Goal: Task Accomplishment & Management: Use online tool/utility

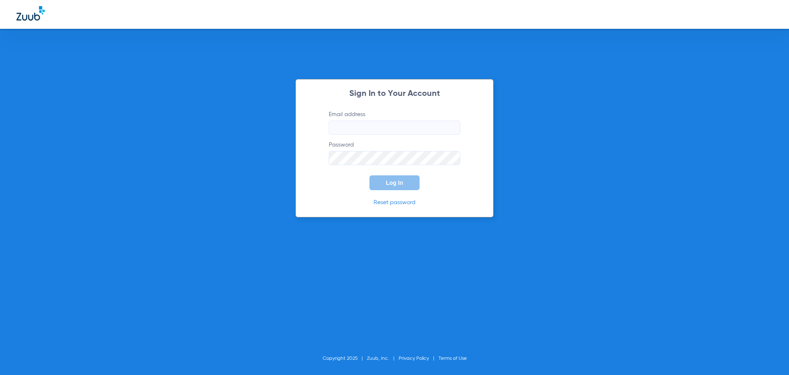
type input "[EMAIL_ADDRESS][DOMAIN_NAME]"
click at [385, 185] on button "Log In" at bounding box center [395, 182] width 50 height 15
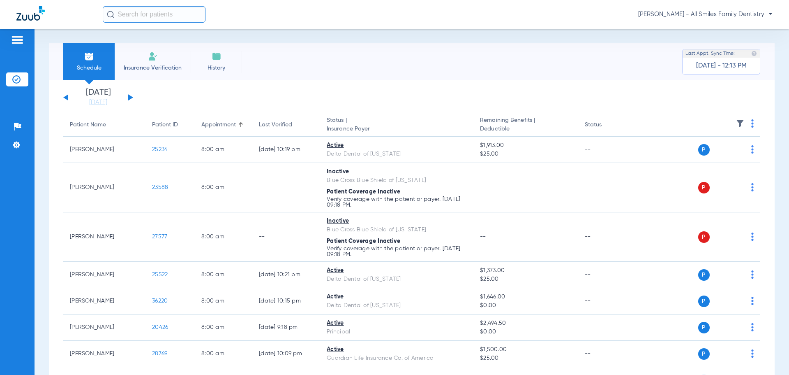
click at [129, 97] on button at bounding box center [130, 97] width 5 height 6
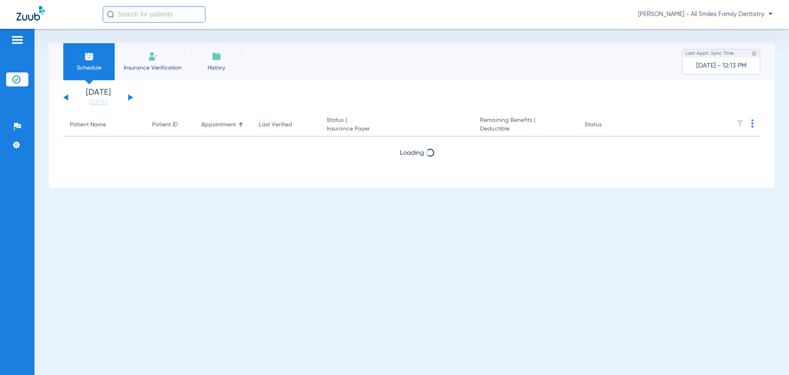
click at [129, 97] on button at bounding box center [130, 97] width 5 height 6
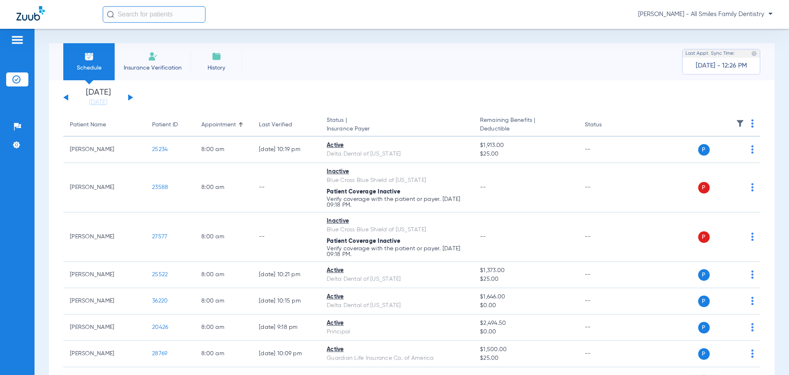
click at [131, 97] on button at bounding box center [130, 97] width 5 height 6
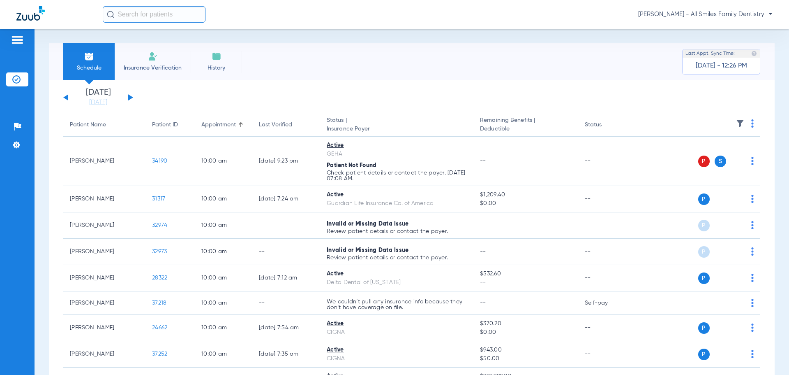
click at [131, 97] on button at bounding box center [130, 97] width 5 height 6
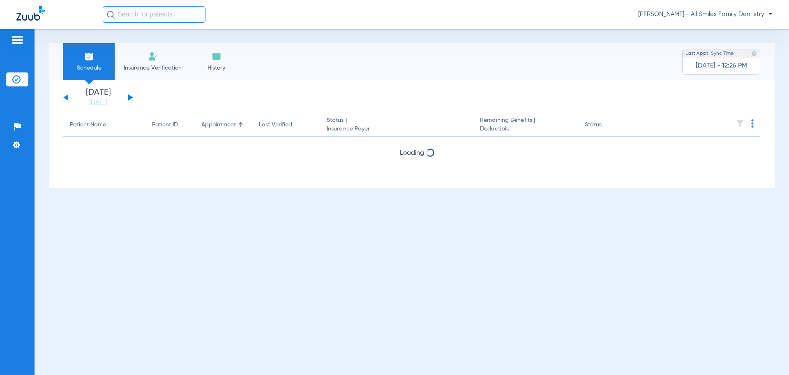
click at [131, 97] on button at bounding box center [130, 97] width 5 height 6
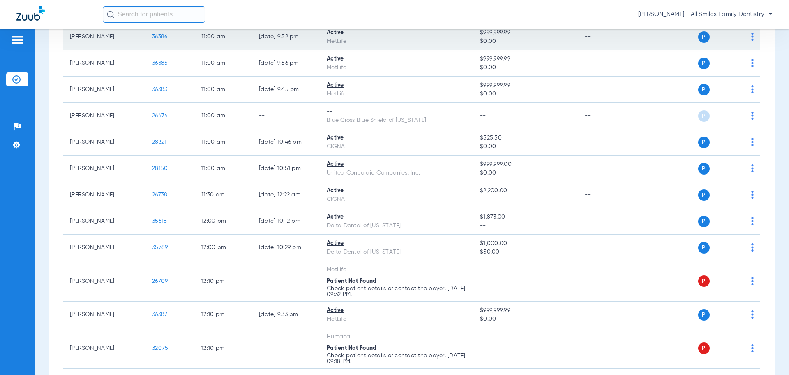
scroll to position [863, 0]
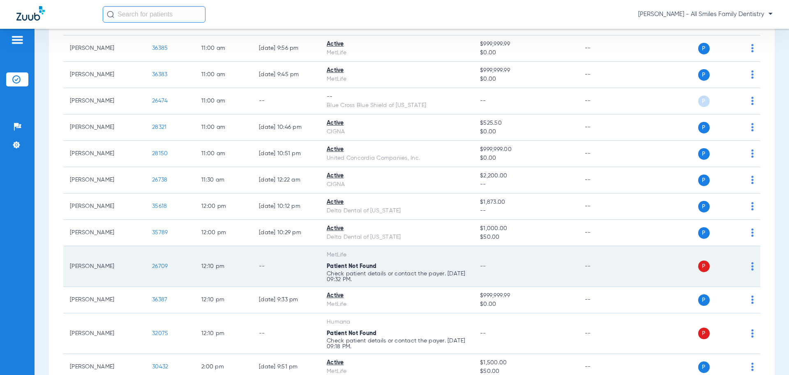
click at [156, 267] on span "26709" at bounding box center [160, 266] width 16 height 6
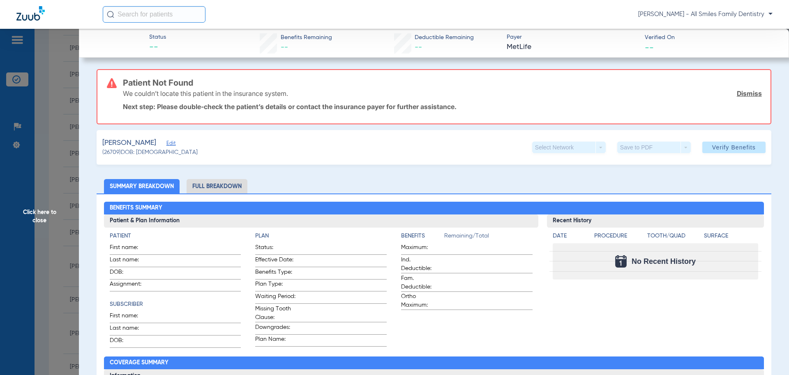
click at [169, 145] on span "Edit" at bounding box center [169, 144] width 7 height 8
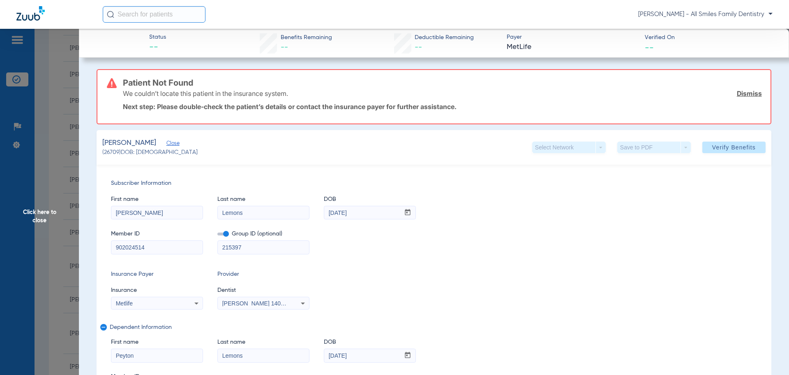
drag, startPoint x: 151, startPoint y: 249, endPoint x: 19, endPoint y: 240, distance: 132.2
type input "414311258"
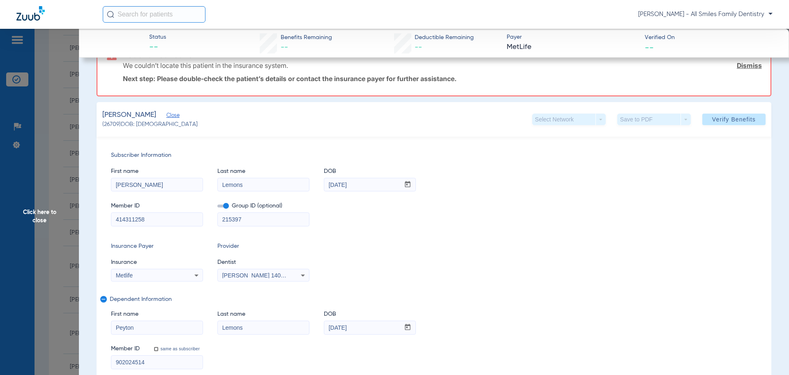
scroll to position [41, 0]
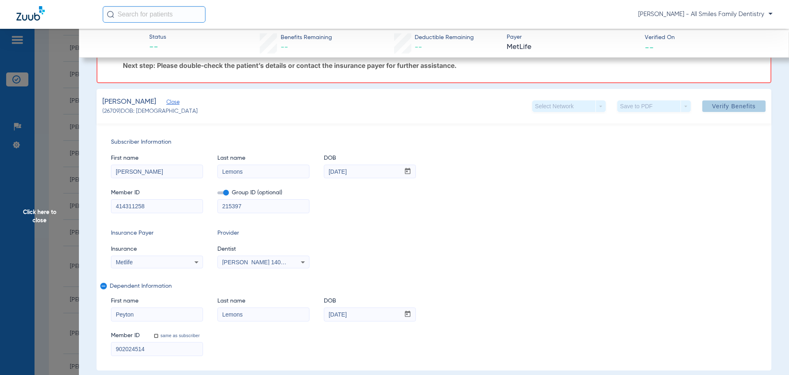
click at [733, 107] on span "Verify Benefits" at bounding box center [734, 106] width 44 height 7
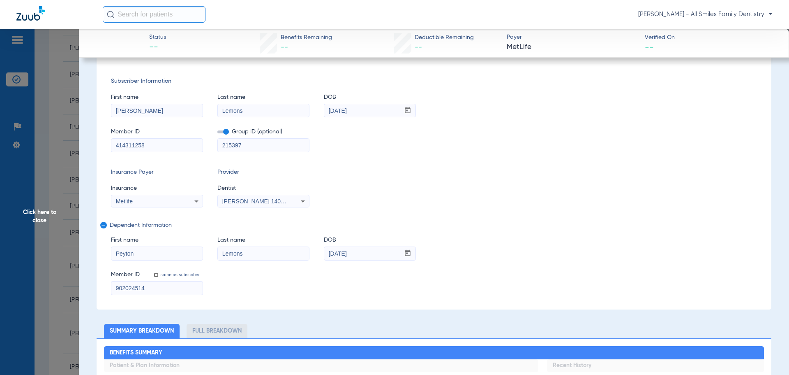
scroll to position [0, 0]
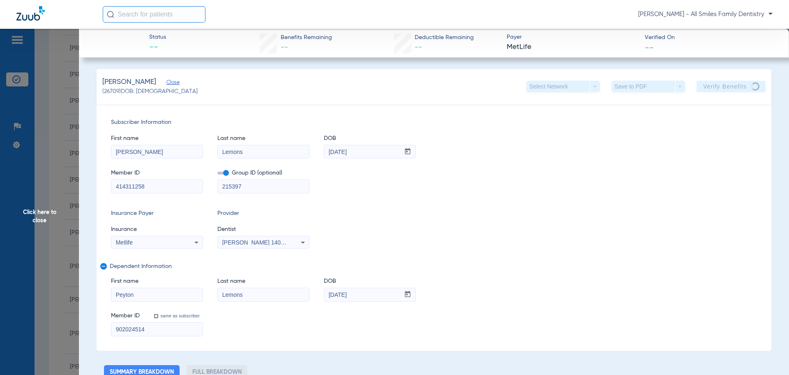
drag, startPoint x: 148, startPoint y: 328, endPoint x: 90, endPoint y: 326, distance: 58.0
paste input "414311258"
type input "414311258"
click at [42, 211] on span "Click here to close" at bounding box center [39, 216] width 79 height 375
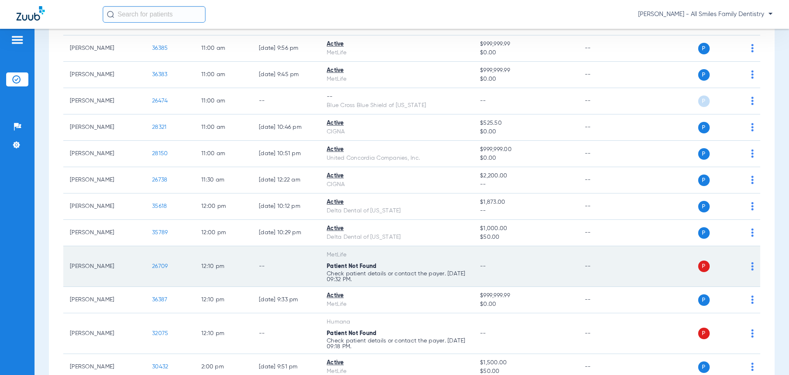
click at [160, 261] on td "26709" at bounding box center [170, 266] width 49 height 41
click at [153, 269] on td "26709" at bounding box center [170, 266] width 49 height 41
click at [155, 268] on span "26709" at bounding box center [160, 266] width 16 height 6
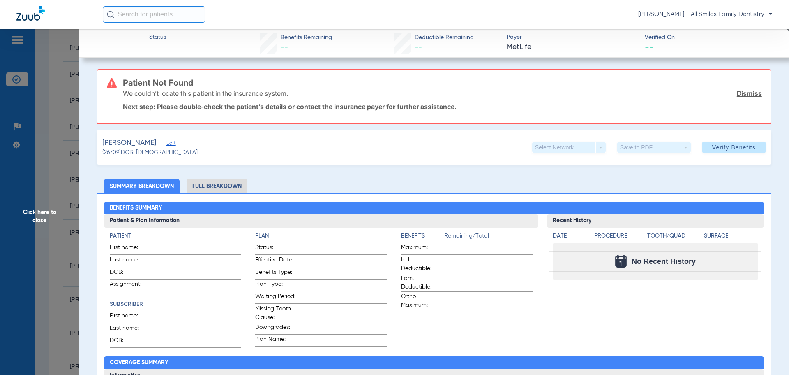
click at [173, 141] on div "[PERSON_NAME] Edit (26709) DOB: [DEMOGRAPHIC_DATA] Select Network arrow_drop_do…" at bounding box center [434, 147] width 675 height 35
click at [173, 142] on span "Edit" at bounding box center [169, 144] width 7 height 8
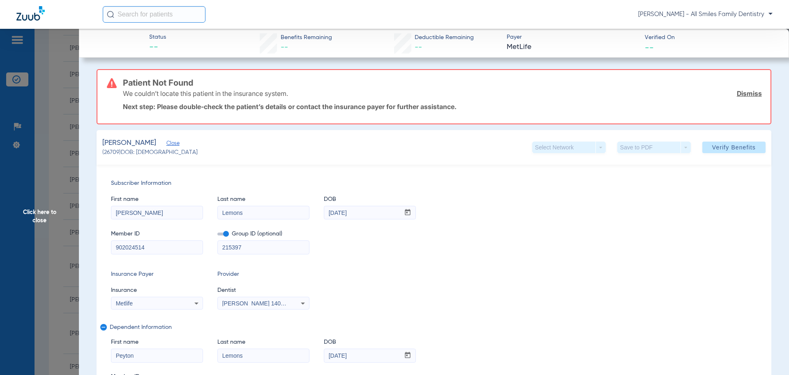
drag, startPoint x: 148, startPoint y: 251, endPoint x: 98, endPoint y: 255, distance: 49.9
paste input "414311258"
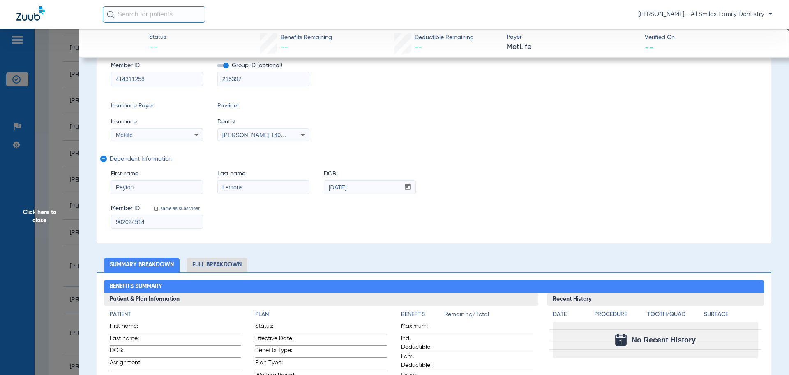
scroll to position [206, 0]
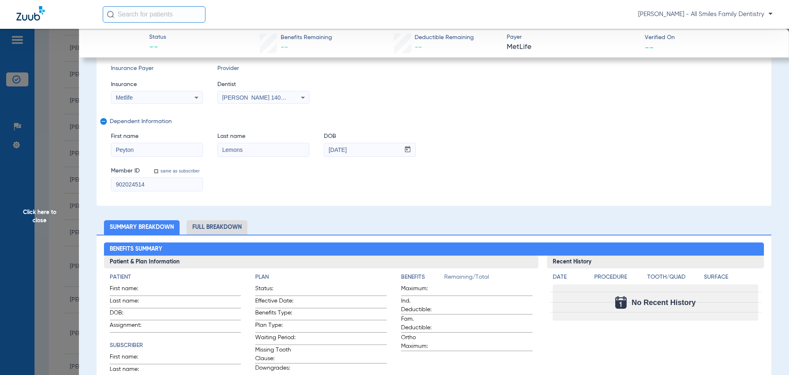
type input "414311258"
drag, startPoint x: 150, startPoint y: 185, endPoint x: 104, endPoint y: 190, distance: 45.9
click at [97, 190] on div "Subscriber Information First name [PERSON_NAME] Last name [PERSON_NAME] DOB mm …" at bounding box center [434, 82] width 675 height 247
paste input "414311258"
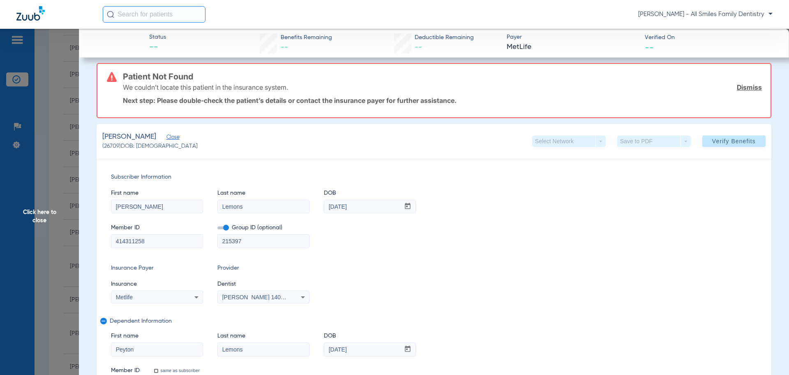
scroll to position [0, 0]
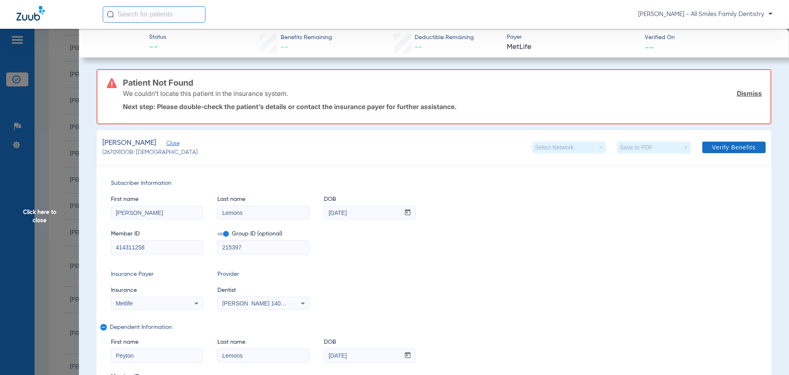
type input "414311258"
click at [706, 148] on span at bounding box center [734, 147] width 63 height 20
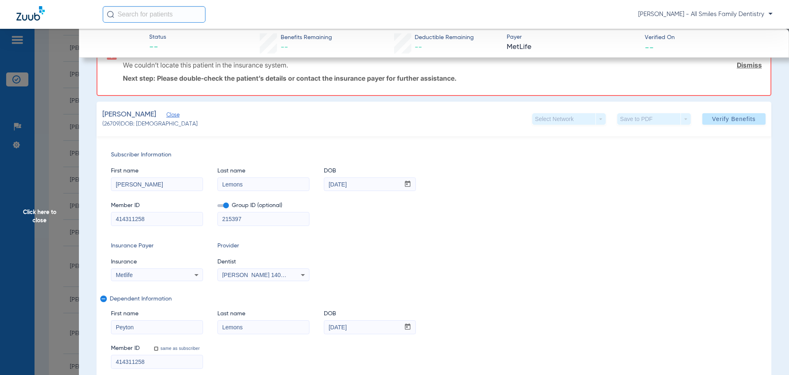
scroll to position [41, 0]
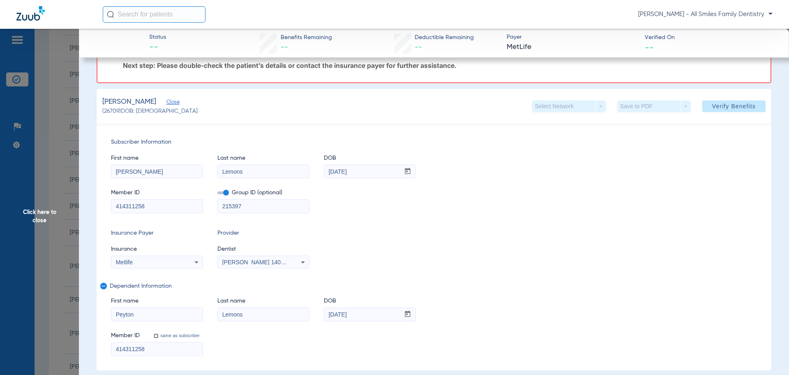
drag, startPoint x: 710, startPoint y: 106, endPoint x: 18, endPoint y: 256, distance: 707.9
click at [39, 216] on span "Click here to close" at bounding box center [39, 216] width 79 height 375
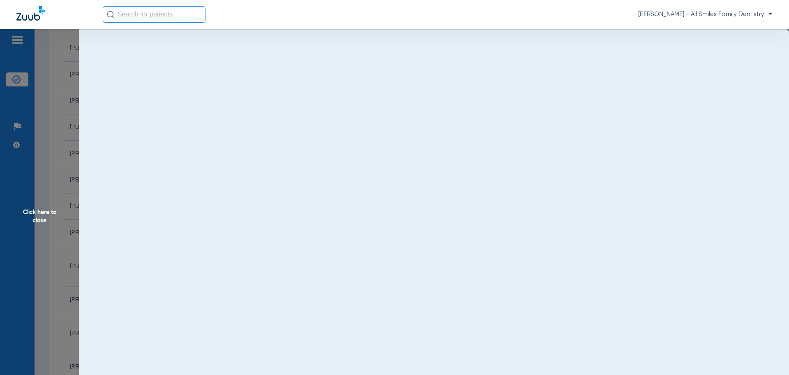
scroll to position [0, 0]
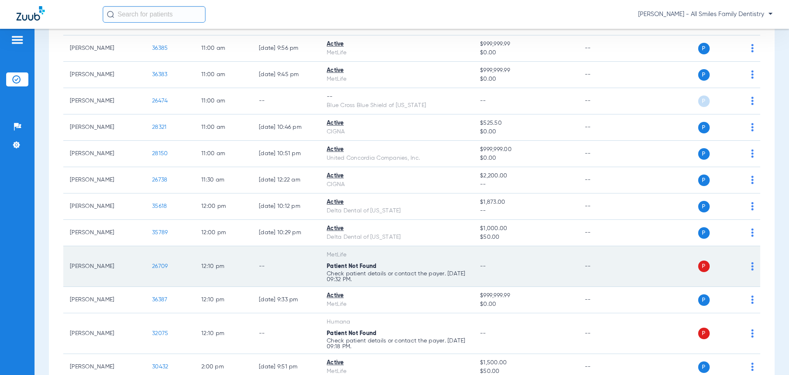
click at [751, 264] on img at bounding box center [752, 266] width 2 height 8
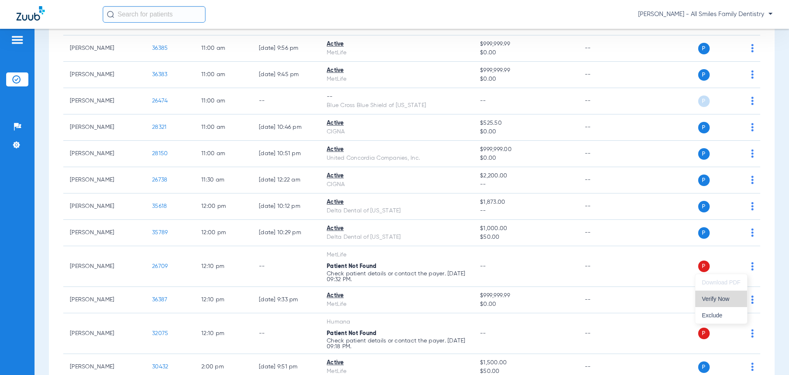
click at [724, 300] on span "Verify Now" at bounding box center [721, 299] width 39 height 6
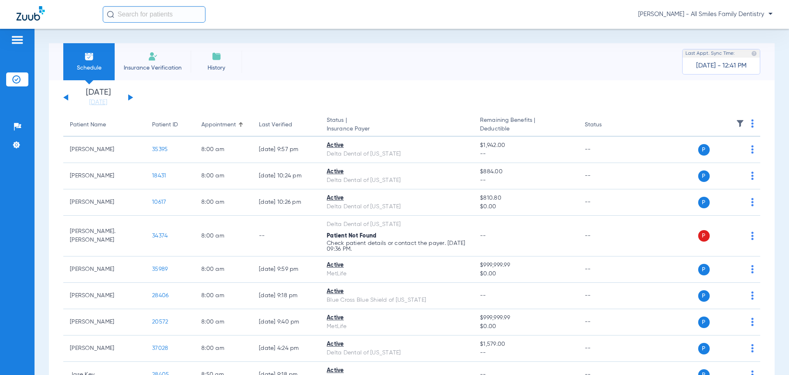
click at [67, 97] on button at bounding box center [65, 97] width 5 height 6
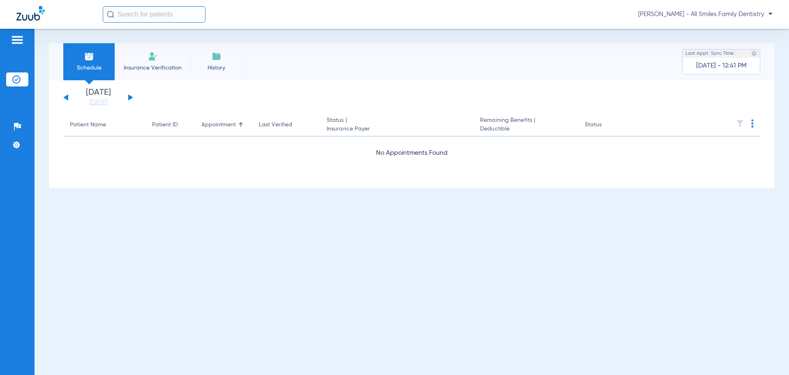
click at [67, 97] on button at bounding box center [65, 97] width 5 height 6
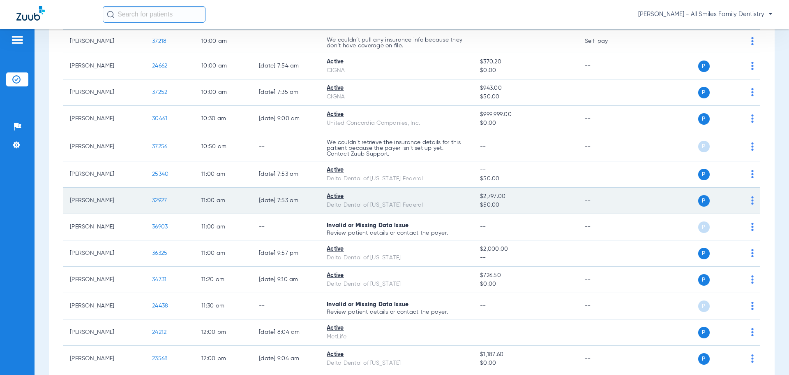
scroll to position [247, 0]
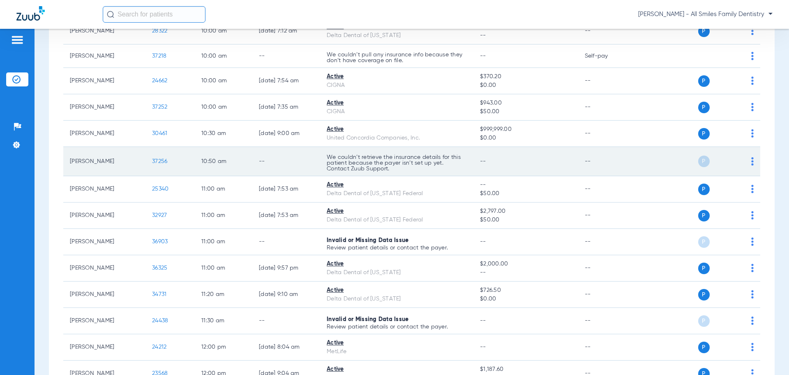
click at [158, 159] on span "37256" at bounding box center [159, 161] width 15 height 6
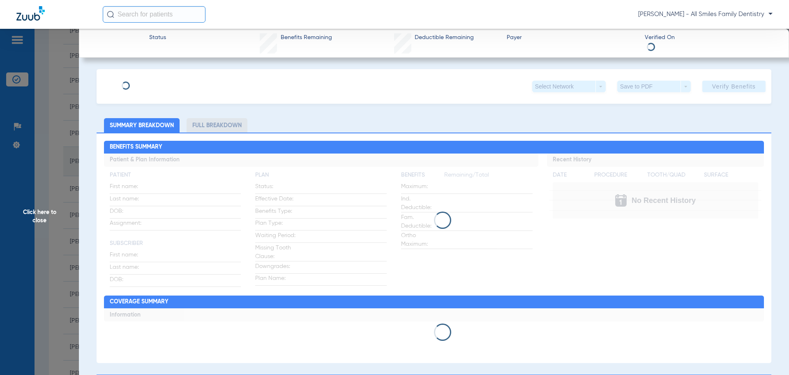
type input "[PERSON_NAME]"
type input "Revelee"
type input "[DATE]"
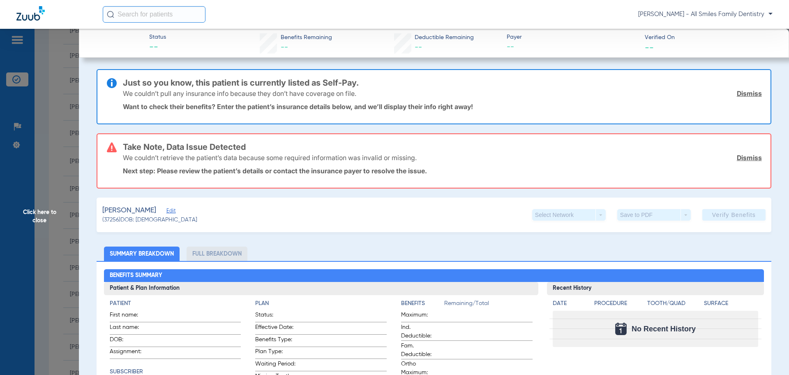
click at [173, 214] on span "Edit" at bounding box center [169, 212] width 7 height 8
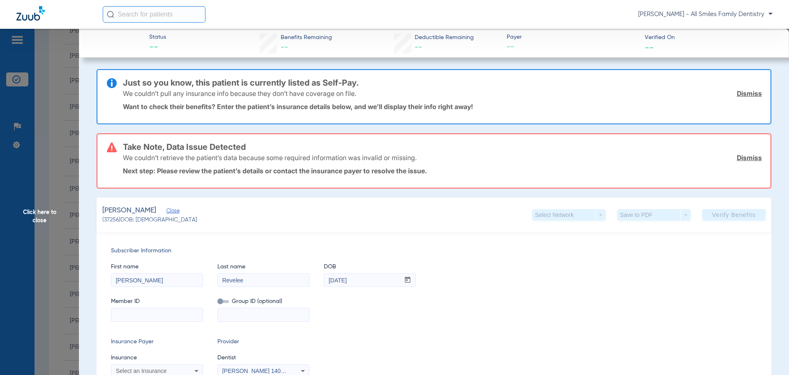
click at [145, 310] on input at bounding box center [156, 314] width 91 height 13
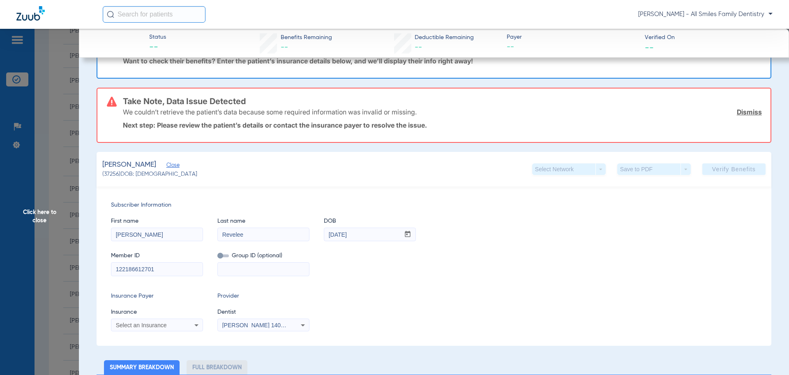
scroll to position [123, 0]
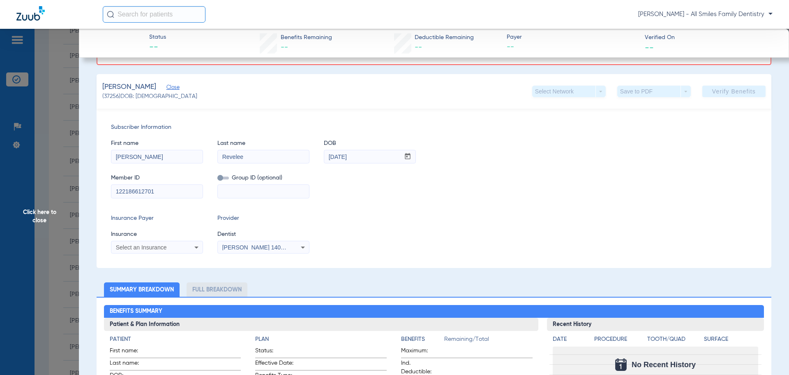
type input "122186612701"
click at [156, 250] on div "Select an Insurance" at bounding box center [156, 247] width 91 height 10
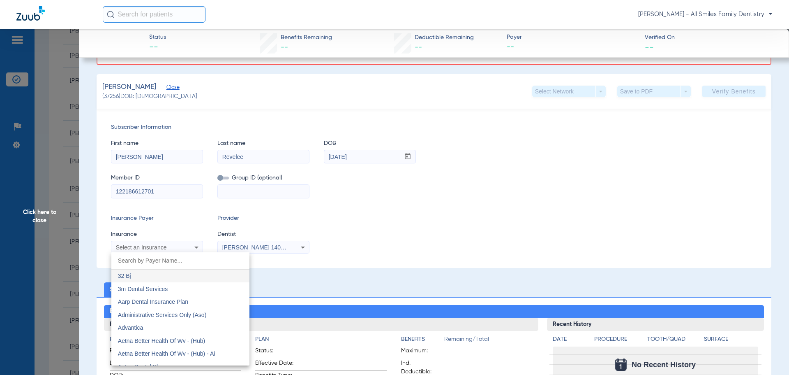
click at [152, 259] on input "dropdown search" at bounding box center [180, 260] width 138 height 17
type input "DELTA"
click at [144, 276] on span "Delta Dental" at bounding box center [134, 275] width 32 height 7
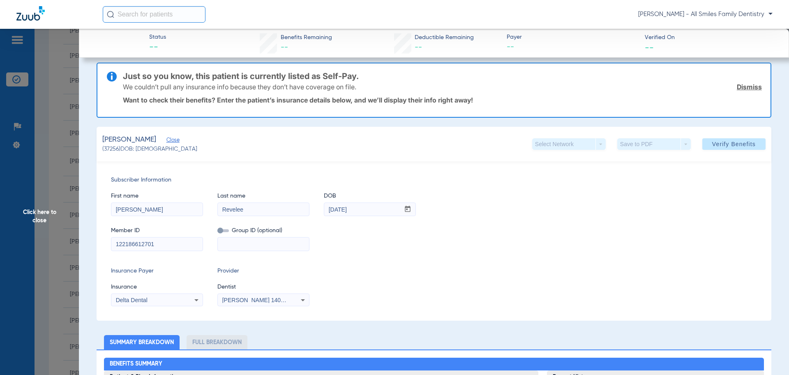
scroll to position [0, 0]
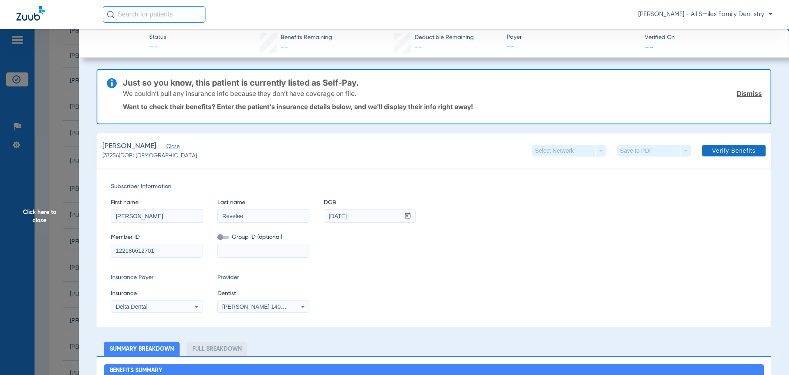
click at [722, 146] on span at bounding box center [734, 151] width 63 height 20
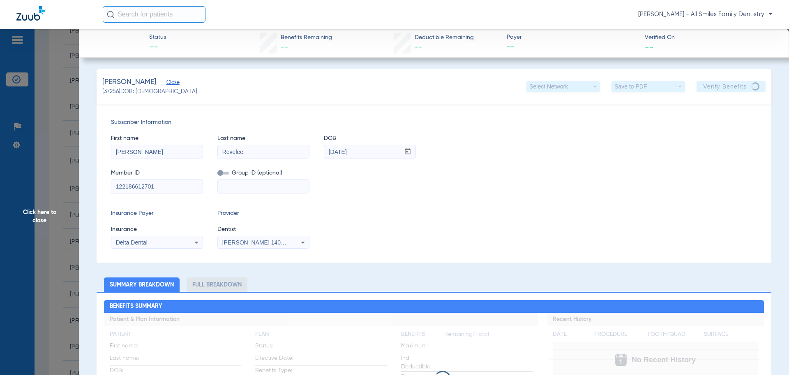
click at [33, 218] on span "Click here to close" at bounding box center [39, 216] width 79 height 375
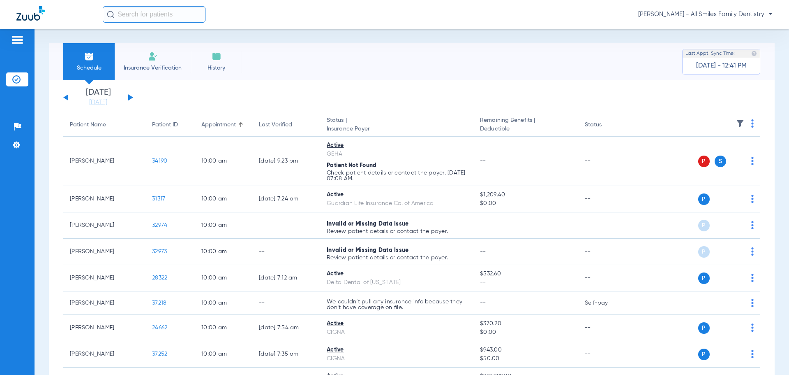
click at [133, 96] on app-single-date-navigator "[DATE] [DATE] [DATE] [DATE] [DATE] [DATE] [DATE] [DATE] [DATE] [DATE] [DATE] [D…" at bounding box center [411, 97] width 697 height 18
click at [131, 95] on div "[DATE] [DATE] [DATE] [DATE] [DATE] [DATE] [DATE] [DATE] [DATE] [DATE] [DATE] [D…" at bounding box center [98, 97] width 70 height 18
click at [128, 96] on button at bounding box center [130, 97] width 5 height 6
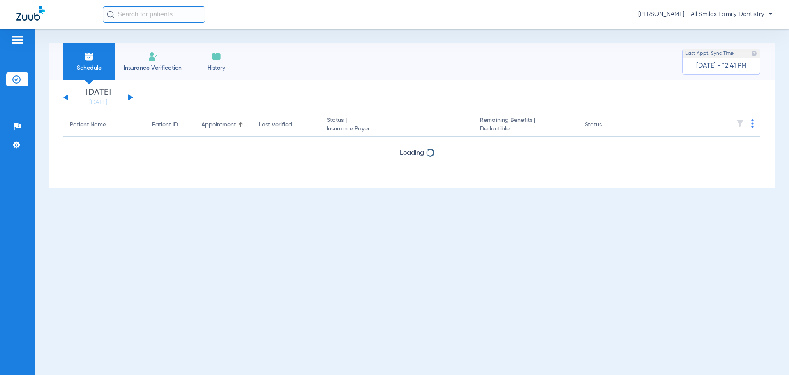
click at [128, 96] on button at bounding box center [130, 97] width 5 height 6
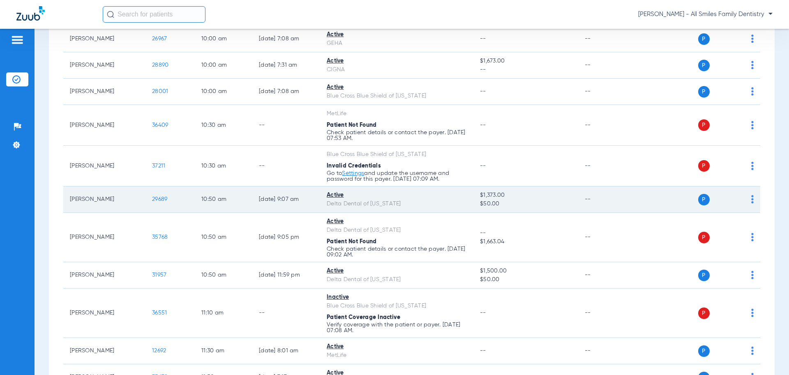
scroll to position [493, 0]
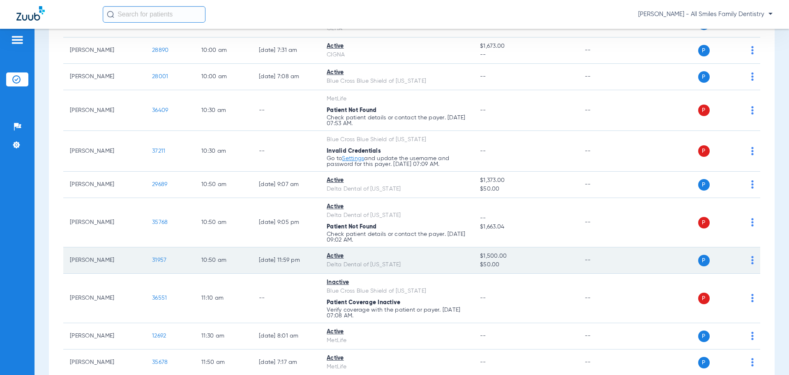
click at [155, 261] on span "31957" at bounding box center [159, 260] width 14 height 6
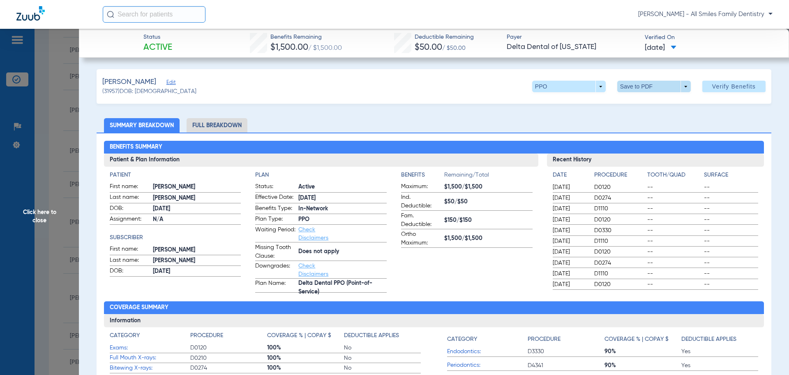
click at [651, 89] on span at bounding box center [654, 86] width 20 height 20
click at [636, 101] on span "Save to PDF" at bounding box center [651, 103] width 32 height 6
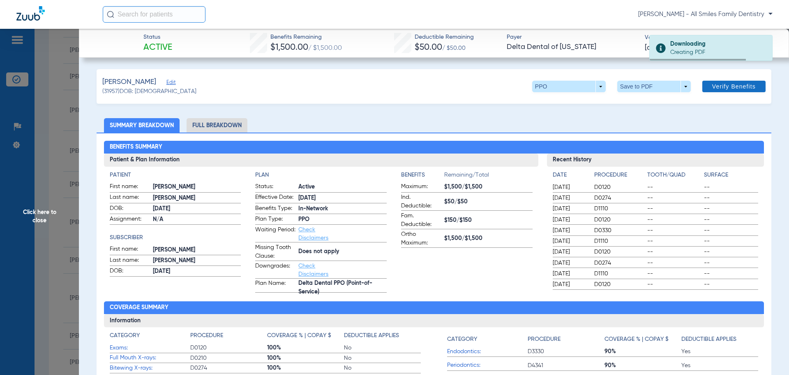
click at [721, 85] on span "Verify Benefits" at bounding box center [734, 86] width 44 height 7
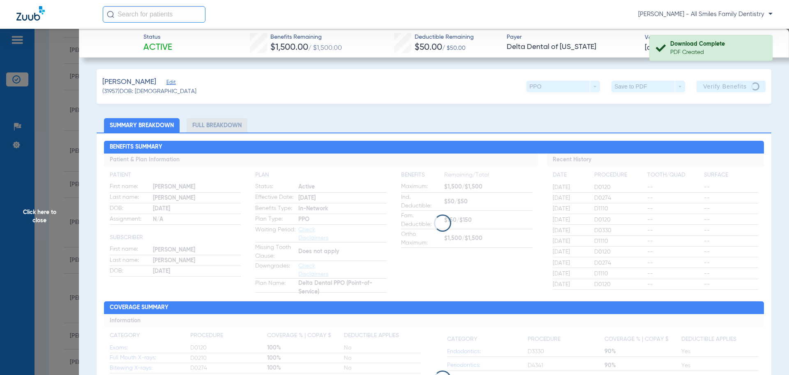
click at [38, 215] on span "Click here to close" at bounding box center [39, 216] width 79 height 375
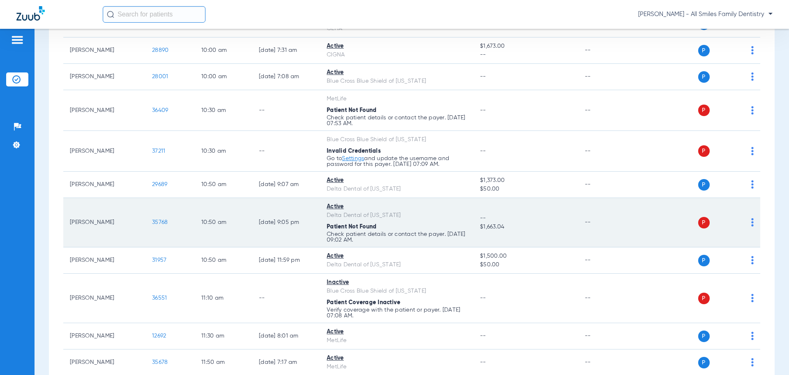
click at [751, 222] on img at bounding box center [752, 222] width 2 height 8
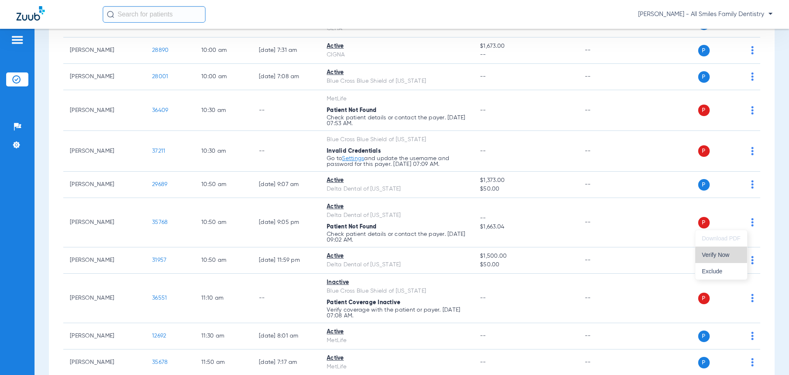
click at [714, 258] on button "Verify Now" at bounding box center [722, 254] width 52 height 16
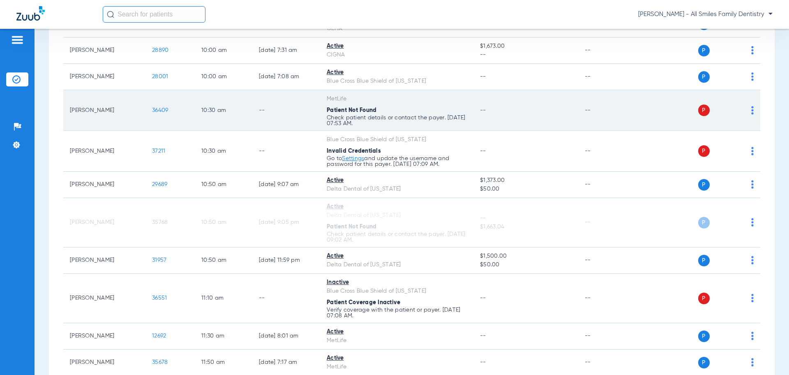
click at [751, 114] on img at bounding box center [752, 110] width 2 height 8
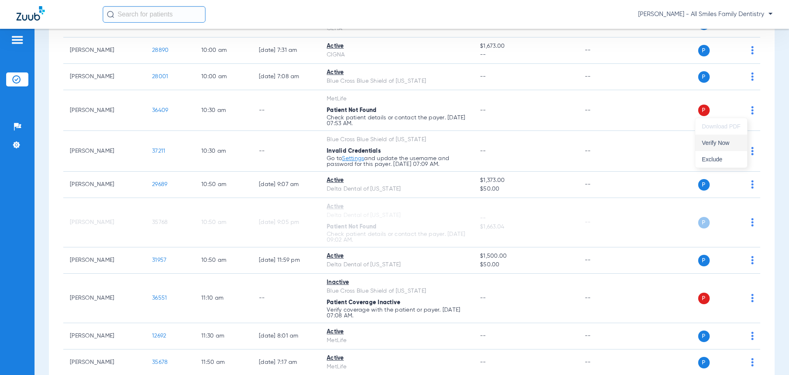
click at [730, 140] on span "Verify Now" at bounding box center [721, 143] width 39 height 6
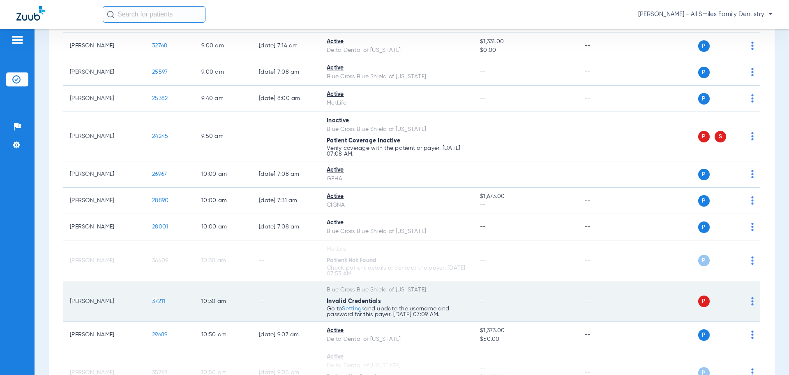
scroll to position [329, 0]
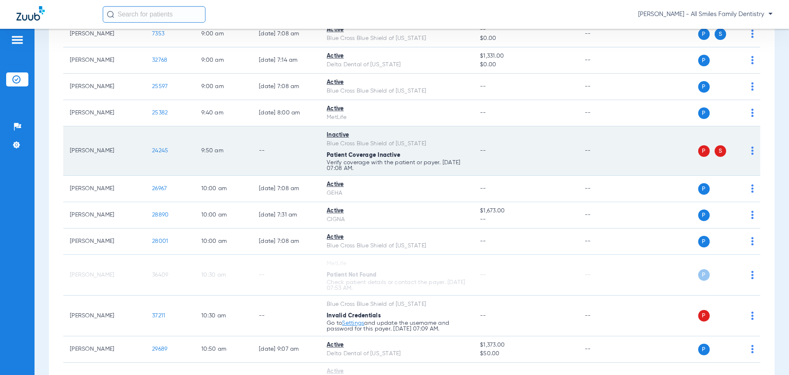
click at [162, 150] on span "24245" at bounding box center [160, 151] width 16 height 6
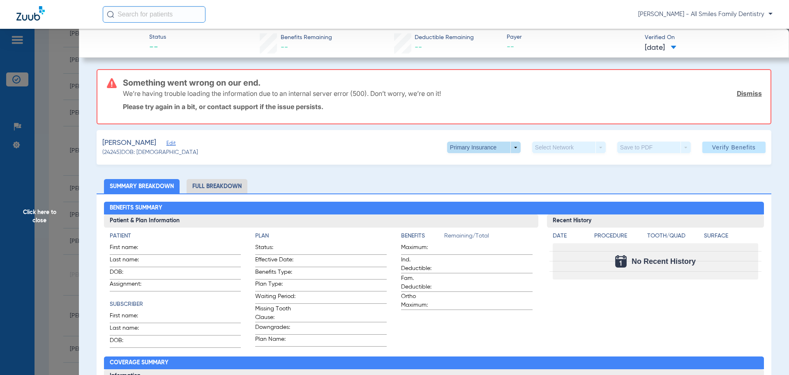
click at [504, 151] on span at bounding box center [484, 147] width 74 height 12
click at [477, 176] on button "Secondary Insurance" at bounding box center [475, 180] width 67 height 16
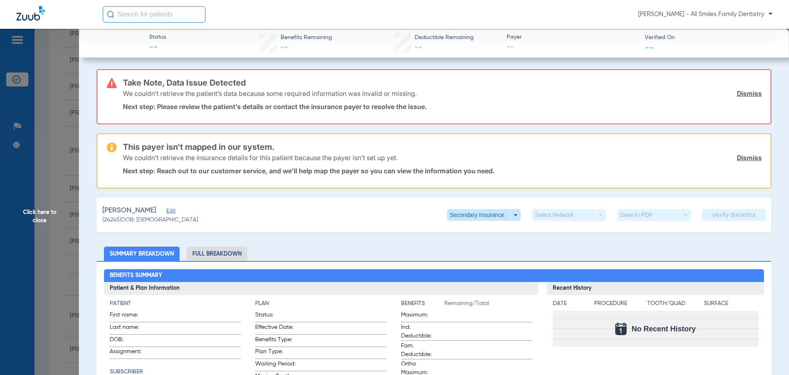
click at [173, 213] on span "Edit" at bounding box center [169, 212] width 7 height 8
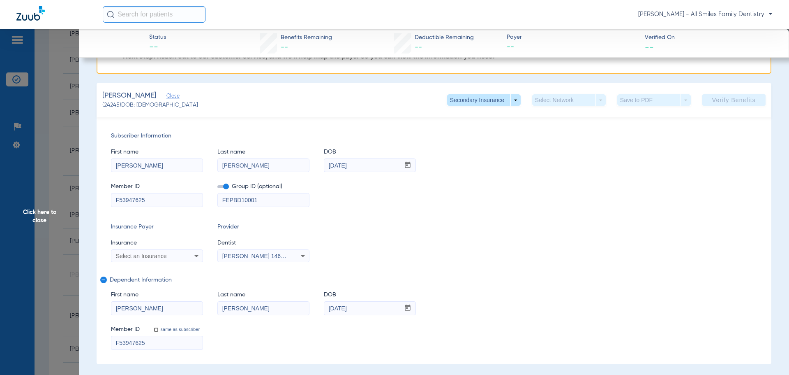
scroll to position [123, 0]
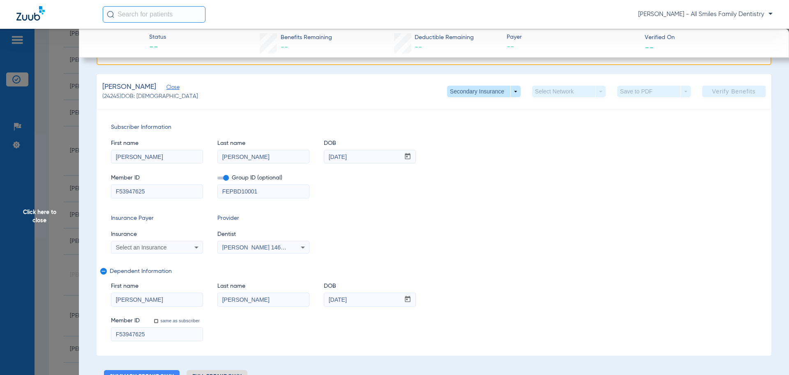
click at [167, 252] on div "Select an Insurance" at bounding box center [156, 247] width 91 height 10
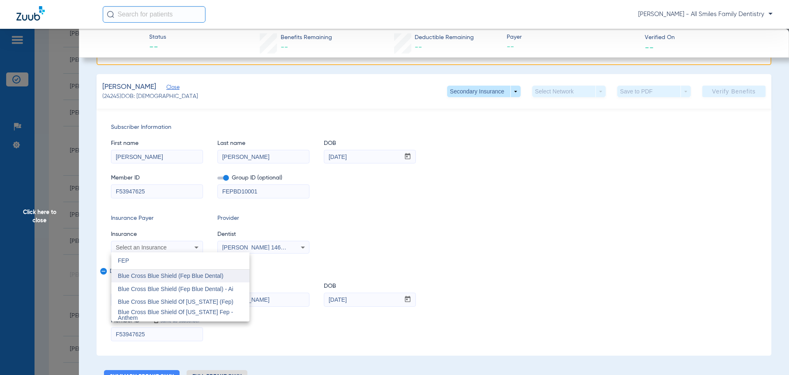
type input "FEP"
click at [203, 278] on span "Blue Cross Blue Shield (Fep Blue Dental)" at bounding box center [171, 275] width 106 height 7
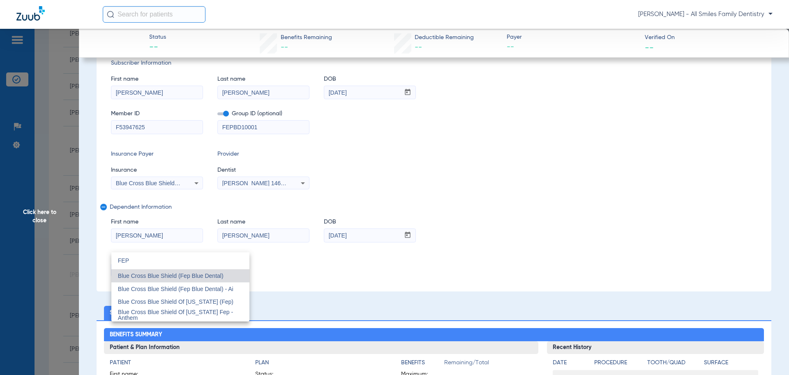
scroll to position [59, 0]
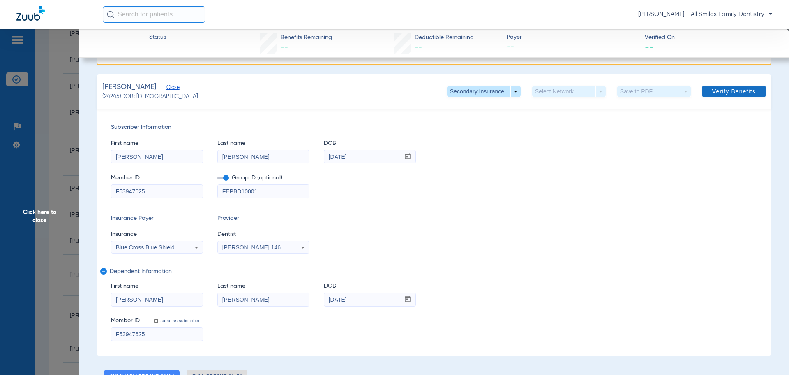
drag, startPoint x: 747, startPoint y: 81, endPoint x: 737, endPoint y: 91, distance: 14.2
click at [742, 88] on div "[PERSON_NAME] (24245) DOB: [DEMOGRAPHIC_DATA] Secondary Insurance arrow_drop_do…" at bounding box center [434, 91] width 675 height 35
click at [735, 91] on span "Verify Benefits" at bounding box center [734, 91] width 44 height 7
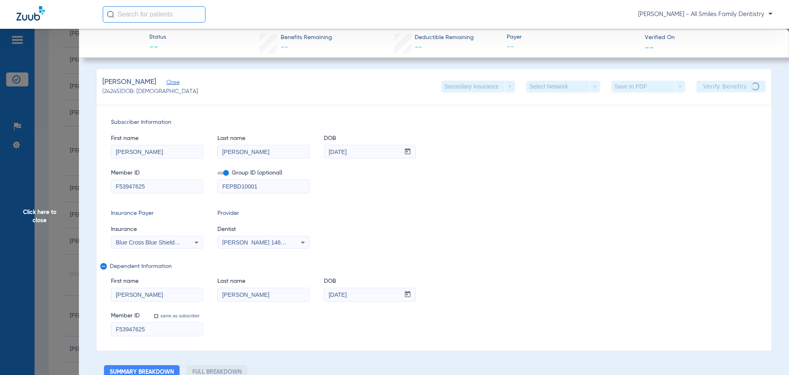
click at [41, 218] on span "Click here to close" at bounding box center [39, 216] width 79 height 375
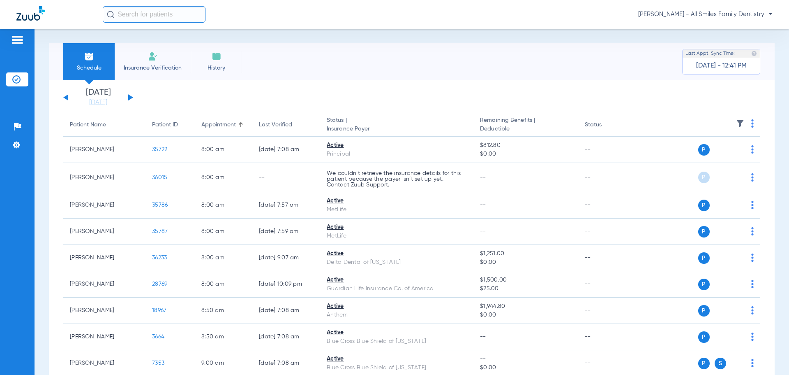
click at [126, 99] on div "[DATE] [DATE] [DATE] [DATE] [DATE] [DATE] [DATE] [DATE] [DATE] [DATE] [DATE] [D…" at bounding box center [98, 97] width 70 height 18
click at [131, 99] on div "[DATE] [DATE] [DATE] [DATE] [DATE] [DATE] [DATE] [DATE] [DATE] [DATE] [DATE] [D…" at bounding box center [98, 97] width 70 height 18
click at [127, 97] on div "[DATE] [DATE] [DATE] [DATE] [DATE] [DATE] [DATE] [DATE] [DATE] [DATE] [DATE] [D…" at bounding box center [98, 97] width 70 height 18
click at [128, 97] on div "[DATE] [DATE] [DATE] [DATE] [DATE] [DATE] [DATE] [DATE] [DATE] [DATE] [DATE] [D…" at bounding box center [98, 97] width 70 height 18
click at [131, 95] on div "[DATE] [DATE] [DATE] [DATE] [DATE] [DATE] [DATE] [DATE] [DATE] [DATE] [DATE] [D…" at bounding box center [98, 97] width 70 height 18
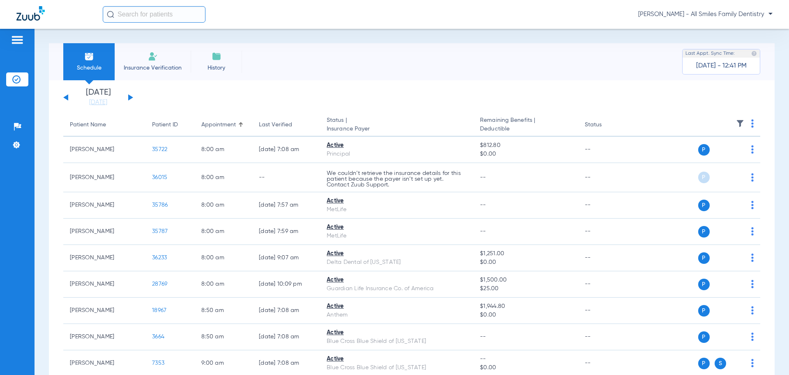
click at [130, 96] on button at bounding box center [130, 97] width 5 height 6
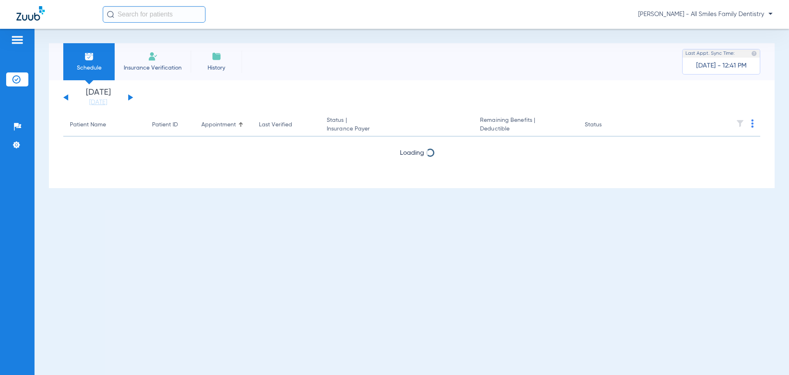
click at [130, 96] on button at bounding box center [130, 97] width 5 height 6
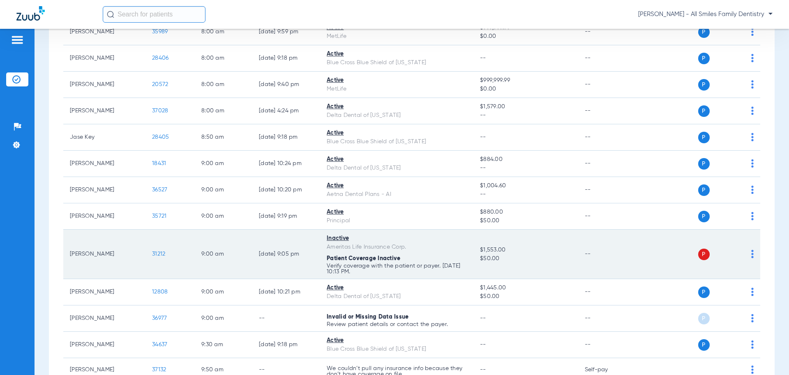
scroll to position [247, 0]
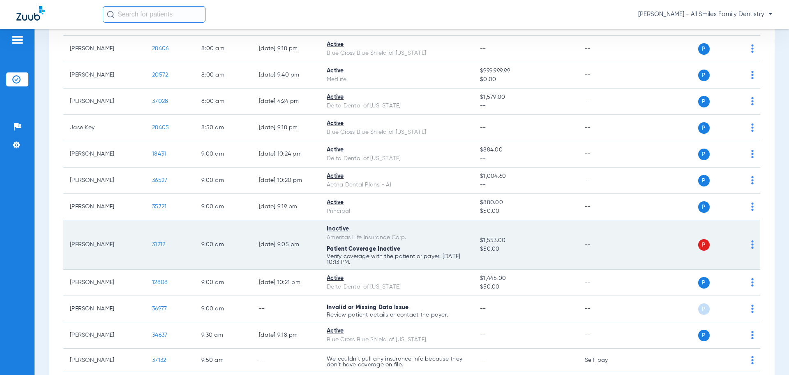
click at [159, 245] on span "31212" at bounding box center [158, 244] width 13 height 6
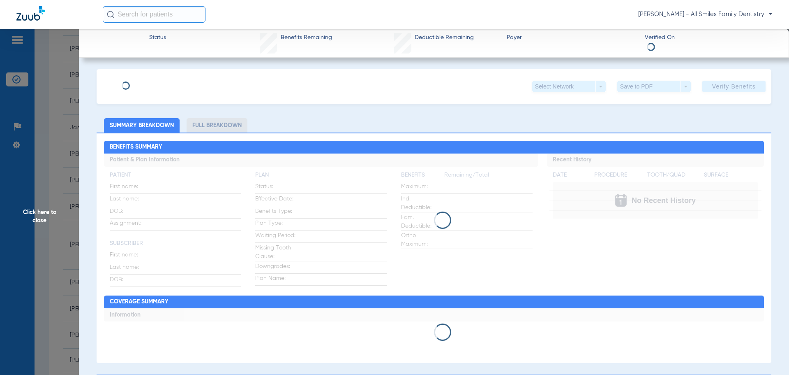
type input "[PERSON_NAME]"
type input "[DATE]"
type input "U8401054201"
type input "0574381"
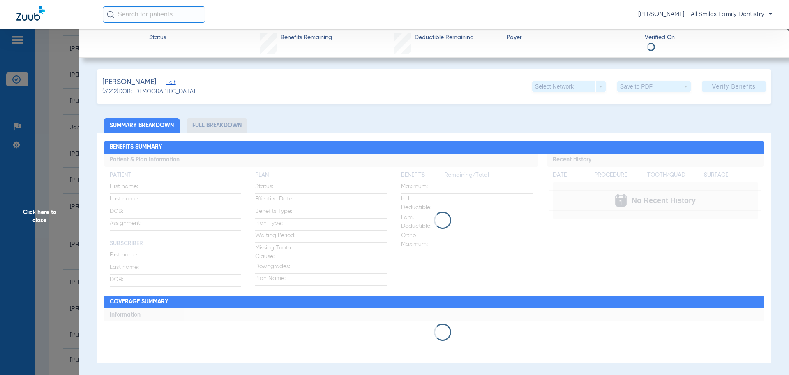
click at [168, 83] on span "Edit" at bounding box center [169, 83] width 7 height 8
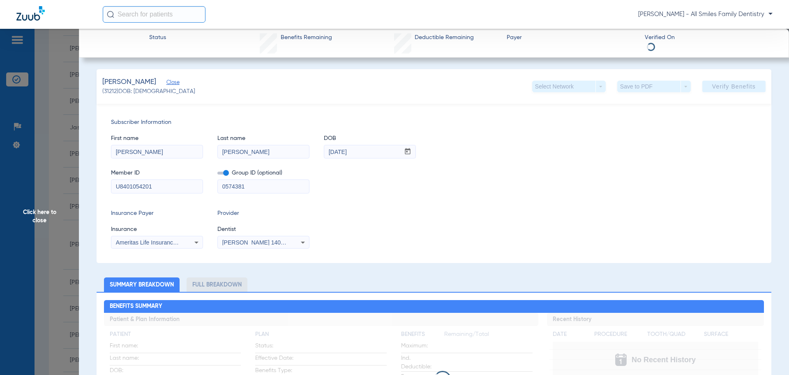
drag, startPoint x: 159, startPoint y: 186, endPoint x: 85, endPoint y: 201, distance: 75.5
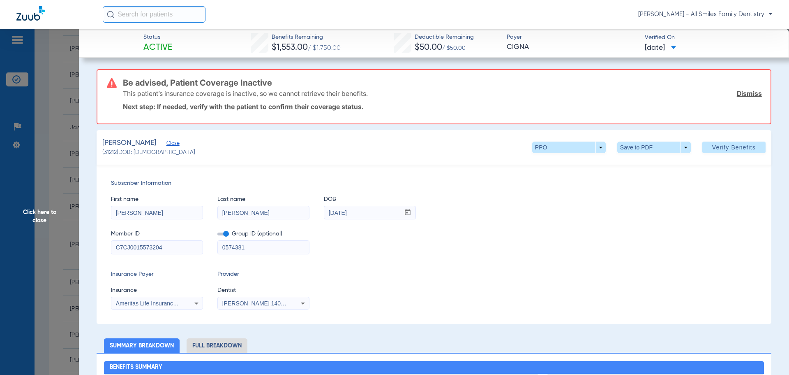
type input "C7CJ0015573204"
type input "G000C7CJ"
click at [134, 303] on span "Ameritas Life Insurance Corp." at bounding box center [154, 303] width 76 height 7
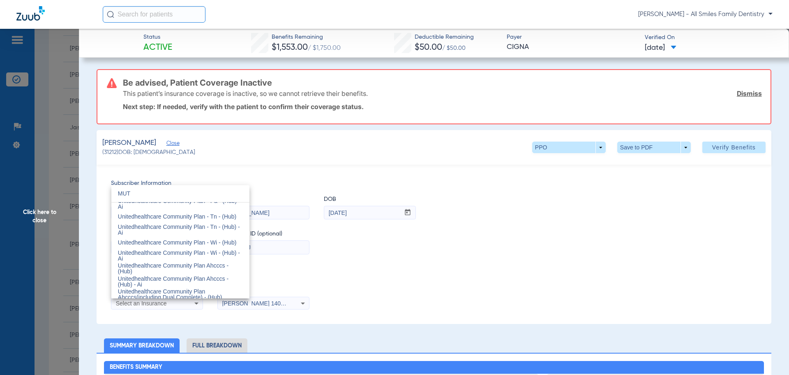
scroll to position [0, 0]
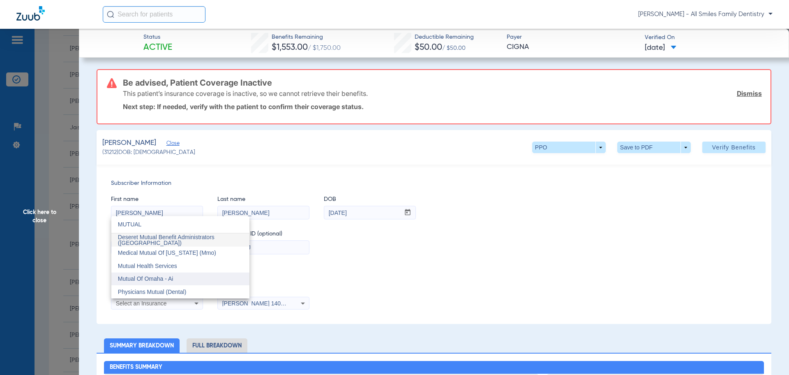
type input "MUTUAL"
click at [156, 278] on span "Mutual Of Omaha - Ai" at bounding box center [145, 278] width 55 height 7
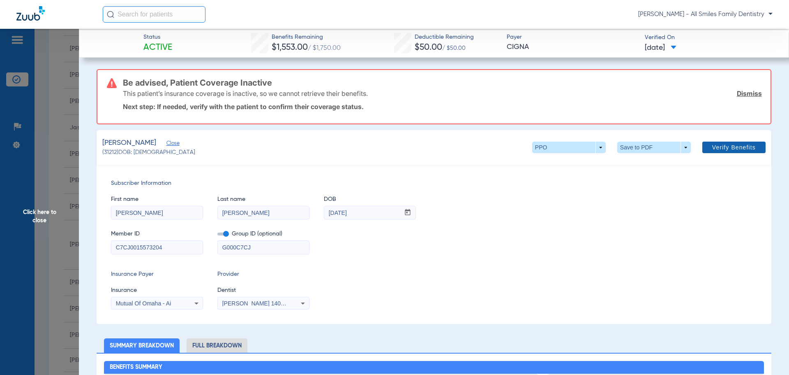
click at [729, 145] on span "Verify Benefits" at bounding box center [734, 147] width 44 height 7
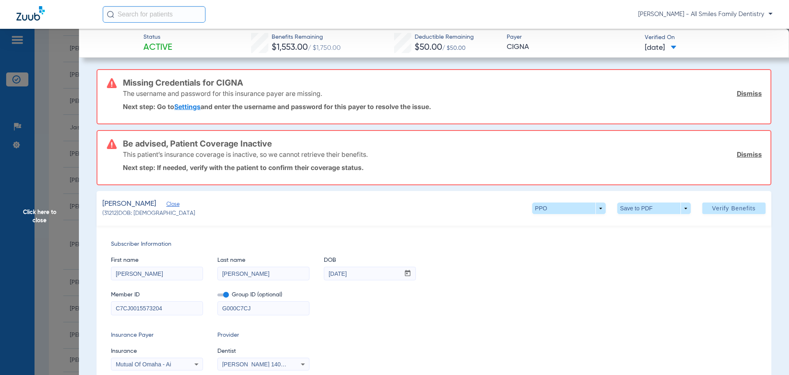
click at [40, 218] on span "Click here to close" at bounding box center [39, 216] width 79 height 375
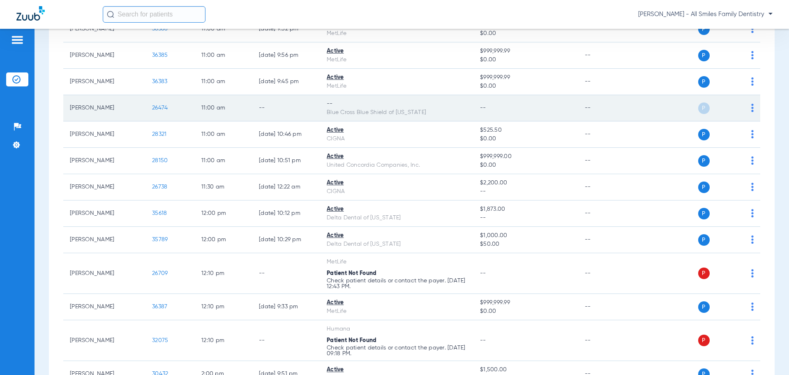
scroll to position [904, 0]
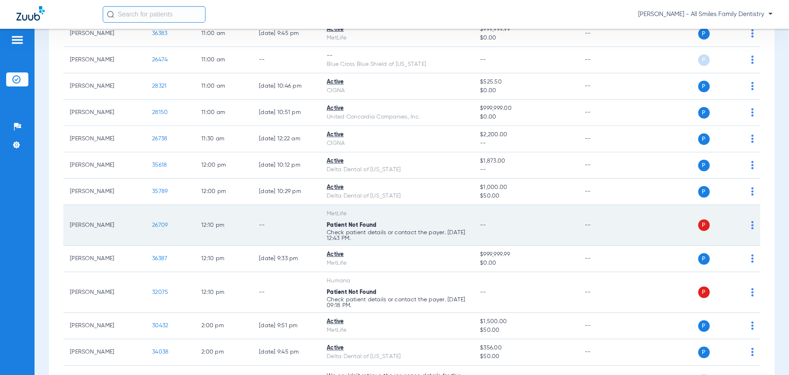
click at [159, 224] on span "26709" at bounding box center [160, 225] width 16 height 6
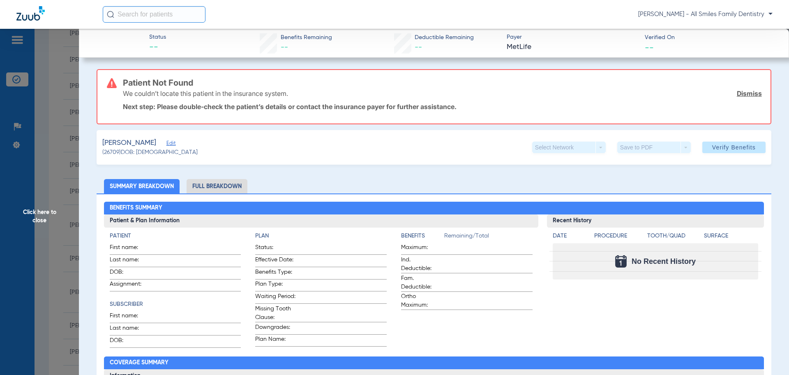
click at [171, 144] on span "Edit" at bounding box center [169, 144] width 7 height 8
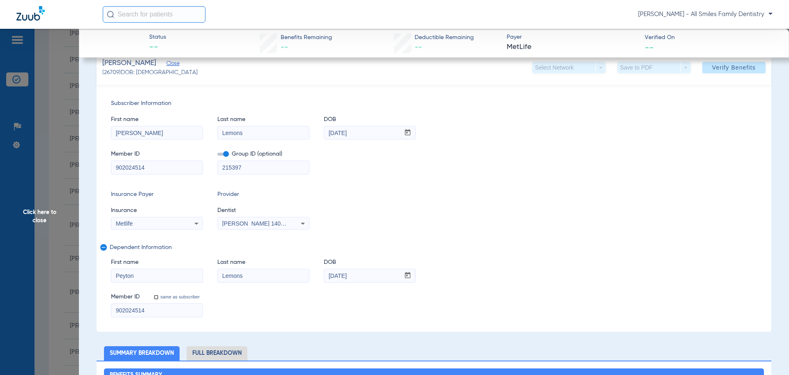
scroll to position [82, 0]
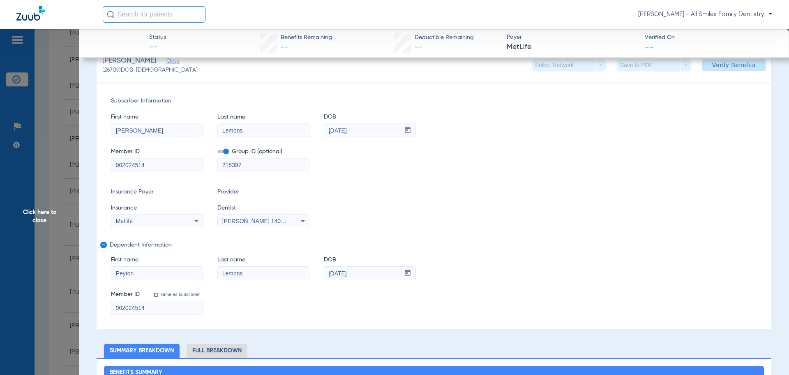
drag, startPoint x: 161, startPoint y: 162, endPoint x: 102, endPoint y: 169, distance: 59.6
click at [102, 169] on div "Subscriber Information First name [PERSON_NAME] Last name [PERSON_NAME] DOB mm …" at bounding box center [434, 205] width 675 height 247
drag, startPoint x: 148, startPoint y: 165, endPoint x: 124, endPoint y: 167, distance: 23.9
click at [103, 175] on div "Subscriber Information First name [PERSON_NAME] Last name [PERSON_NAME] DOB mm …" at bounding box center [434, 205] width 675 height 247
type input "414311258"
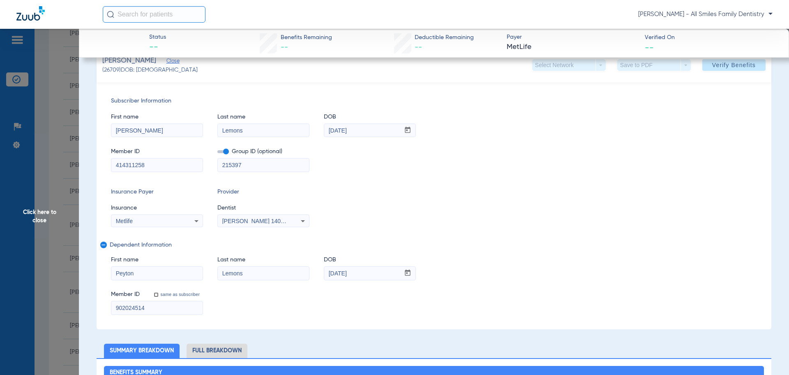
drag, startPoint x: 141, startPoint y: 171, endPoint x: 130, endPoint y: 164, distance: 12.4
drag, startPoint x: 130, startPoint y: 164, endPoint x: 145, endPoint y: 164, distance: 14.4
click at [145, 164] on input "414311258" at bounding box center [156, 164] width 91 height 13
drag, startPoint x: 150, startPoint y: 308, endPoint x: 58, endPoint y: 302, distance: 91.5
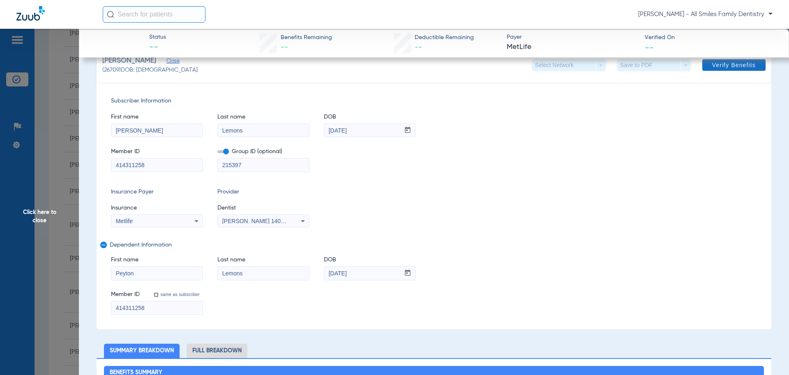
type input "414311258"
click at [718, 62] on span "Verify Benefits" at bounding box center [734, 65] width 44 height 7
click at [39, 210] on span "Click here to close" at bounding box center [39, 216] width 79 height 375
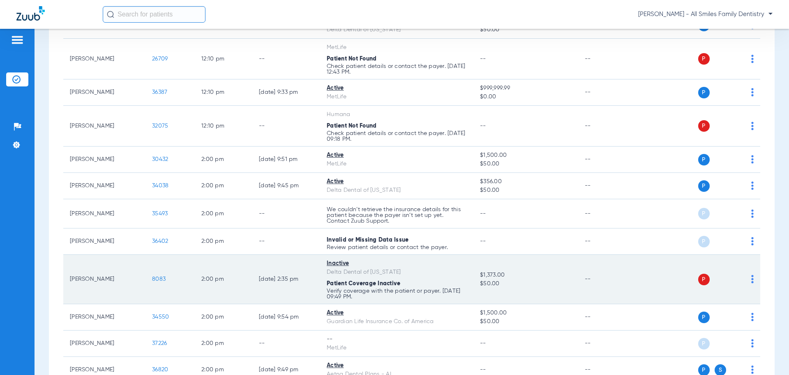
scroll to position [1110, 0]
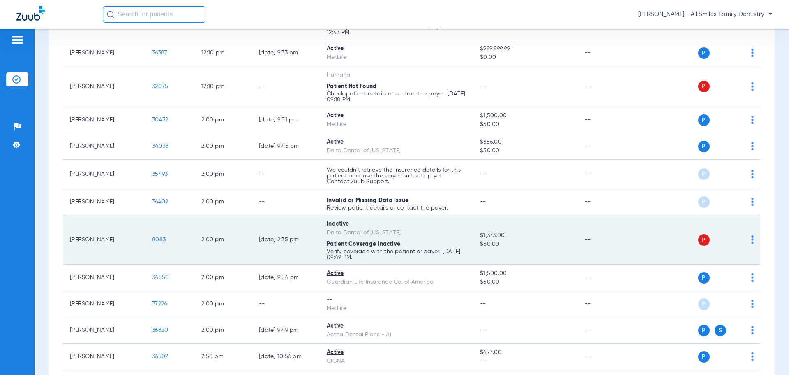
click at [157, 238] on span "8083" at bounding box center [159, 239] width 14 height 6
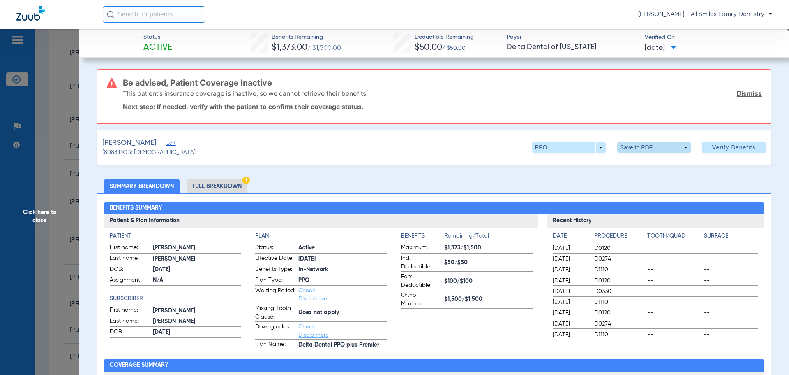
click at [638, 148] on span at bounding box center [654, 147] width 74 height 12
click at [35, 216] on div at bounding box center [394, 187] width 789 height 375
click at [39, 215] on span "Click here to close" at bounding box center [39, 216] width 79 height 375
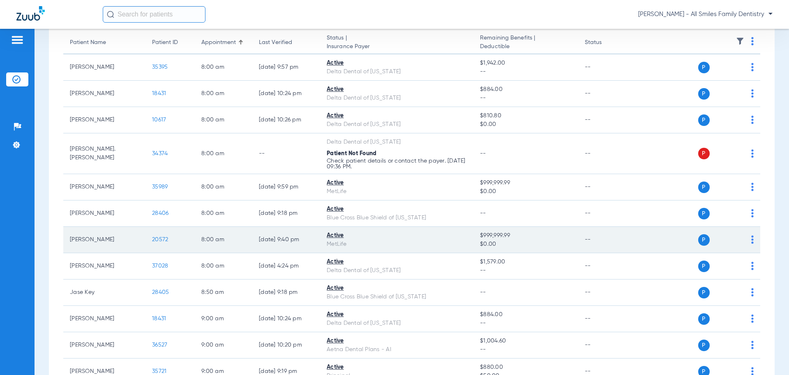
scroll to position [123, 0]
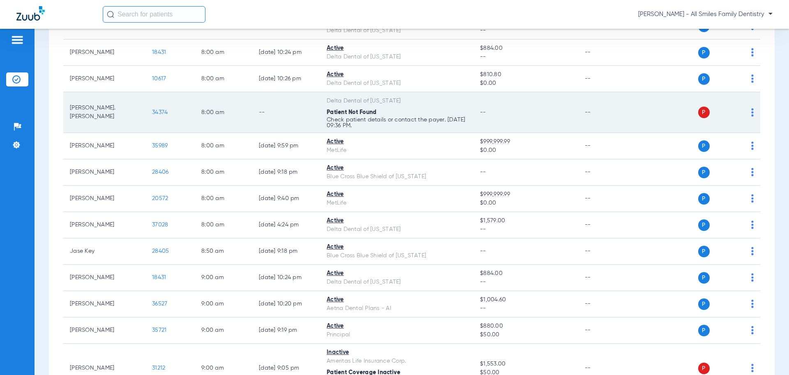
click at [163, 111] on span "34374" at bounding box center [160, 112] width 16 height 6
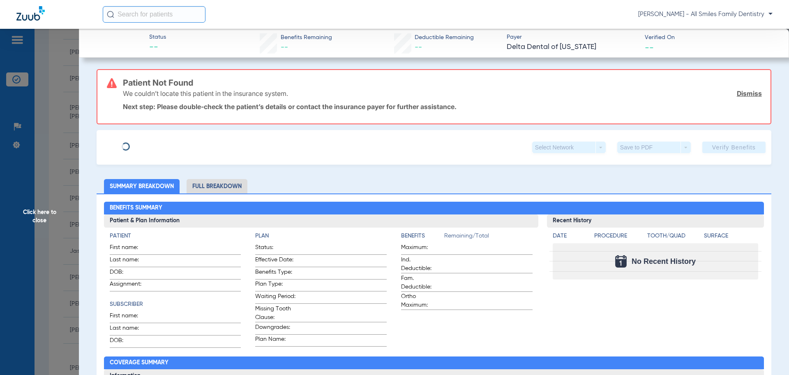
type input "Auvon"
type input "[GEOGRAPHIC_DATA][PERSON_NAME]"
type input "[DATE]"
type input "148881453"
type input "78312000"
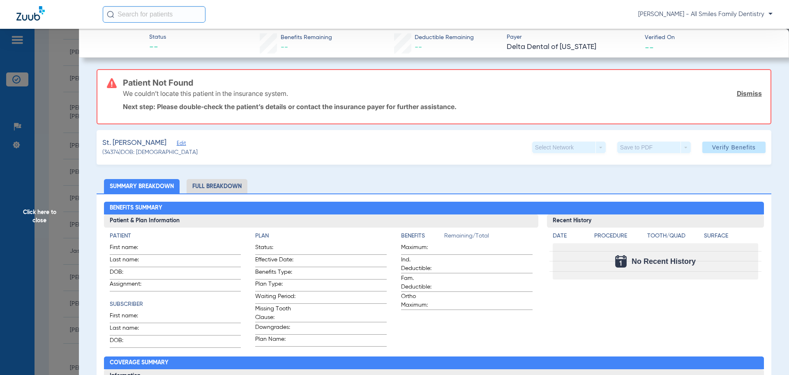
click at [177, 145] on span "Edit" at bounding box center [180, 144] width 7 height 8
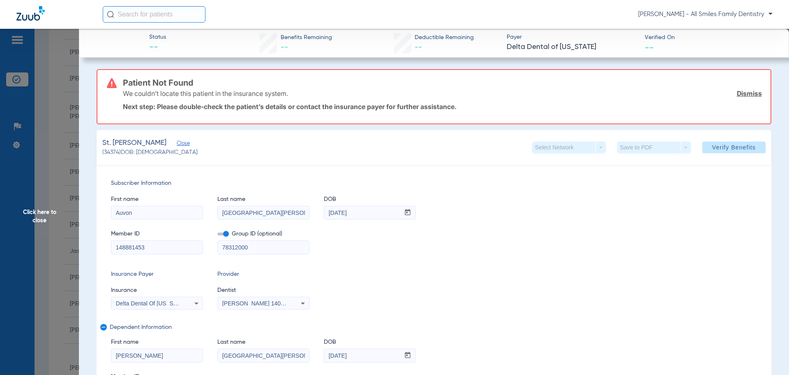
drag, startPoint x: 166, startPoint y: 245, endPoint x: 55, endPoint y: 246, distance: 110.6
type input "148881453"
drag, startPoint x: 254, startPoint y: 248, endPoint x: 170, endPoint y: 246, distance: 83.5
click at [170, 246] on div "Member ID 148881453 Group ID (optional) 78312000" at bounding box center [434, 238] width 646 height 32
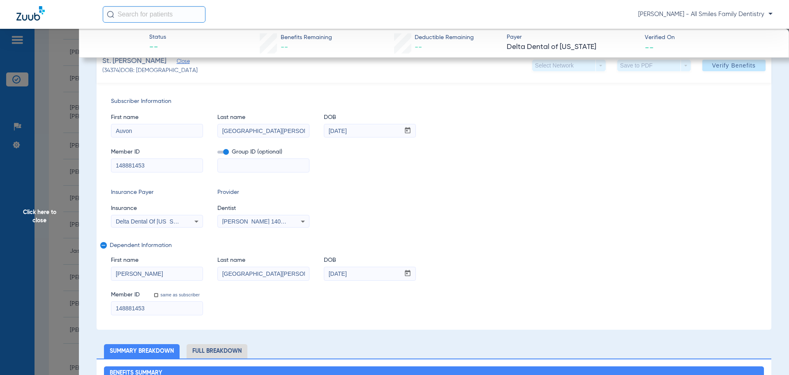
scroll to position [82, 0]
click at [740, 63] on span "Verify Benefits" at bounding box center [734, 65] width 44 height 7
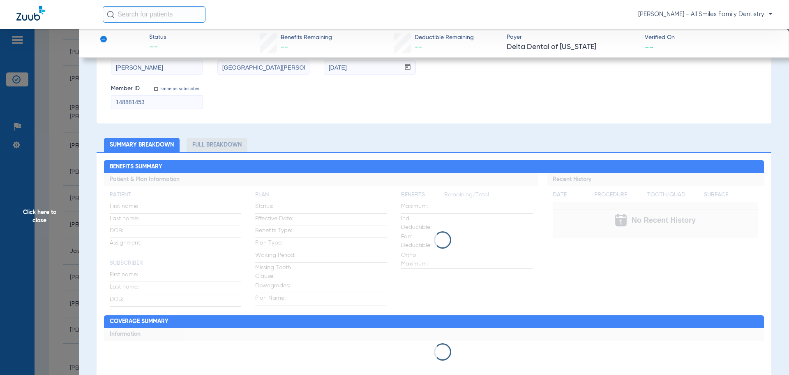
scroll to position [268, 0]
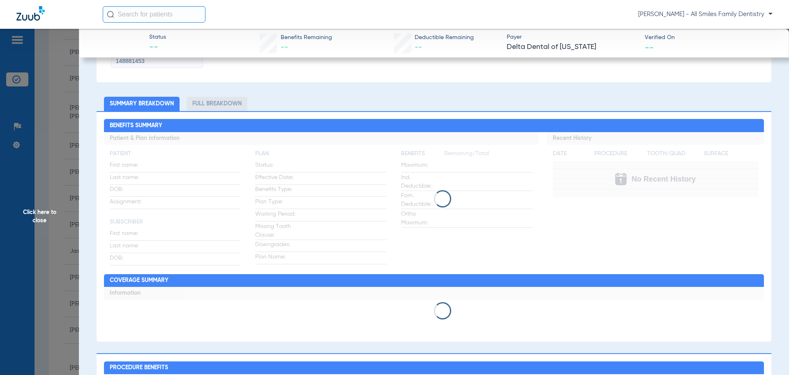
click at [39, 214] on span "Click here to close" at bounding box center [39, 216] width 79 height 375
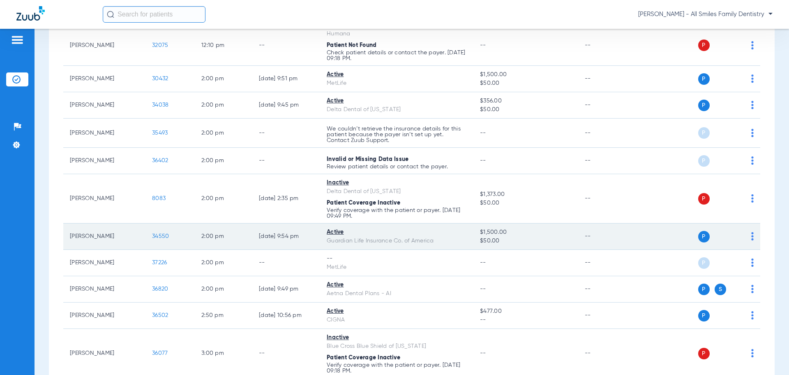
scroll to position [1192, 0]
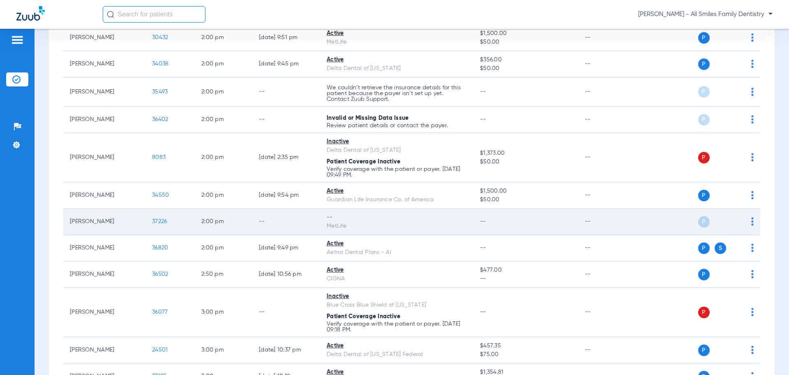
click at [155, 222] on span "37226" at bounding box center [159, 221] width 15 height 6
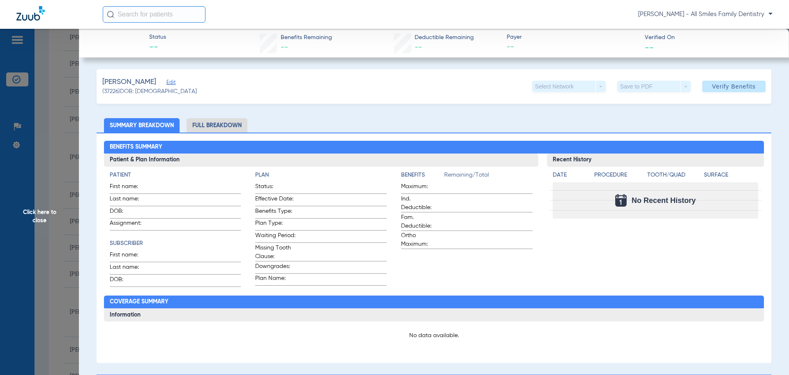
click at [166, 84] on span "Edit" at bounding box center [169, 83] width 7 height 8
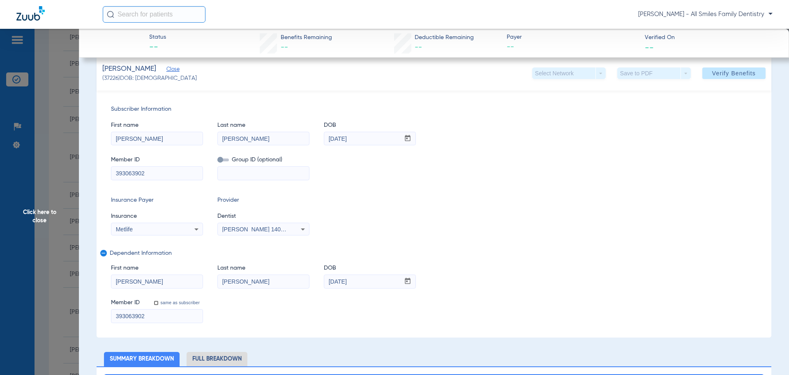
scroll to position [0, 0]
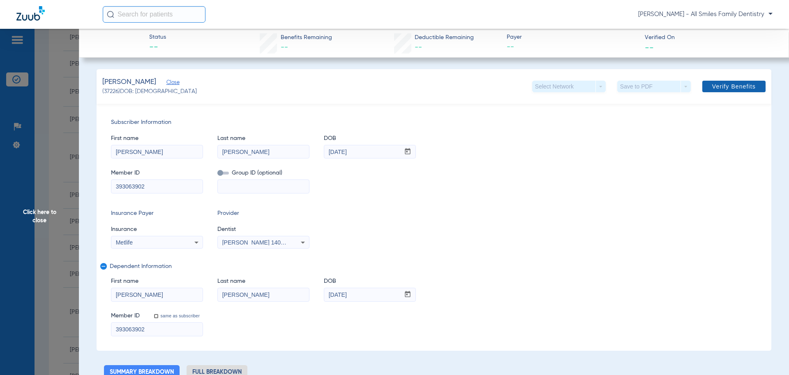
click at [733, 88] on span "Verify Benefits" at bounding box center [734, 86] width 44 height 7
click at [39, 212] on span "Click here to close" at bounding box center [39, 216] width 79 height 375
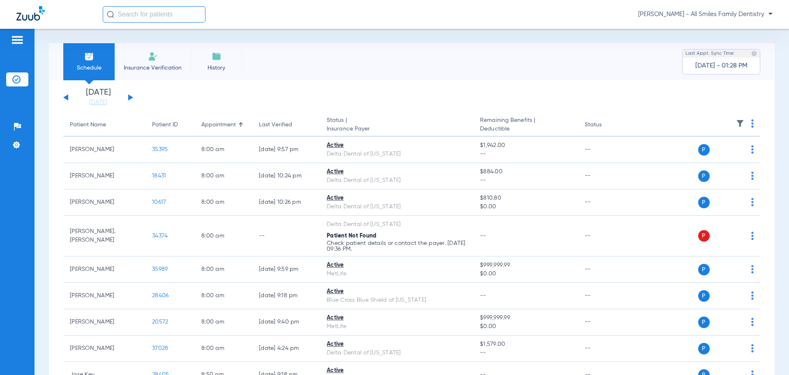
click at [131, 97] on button at bounding box center [130, 97] width 5 height 6
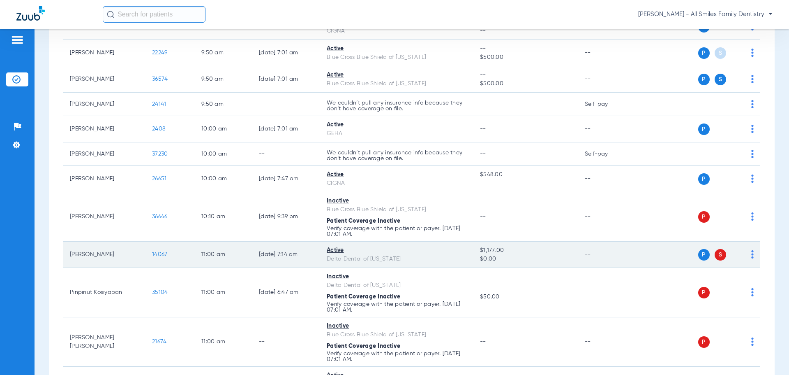
scroll to position [617, 0]
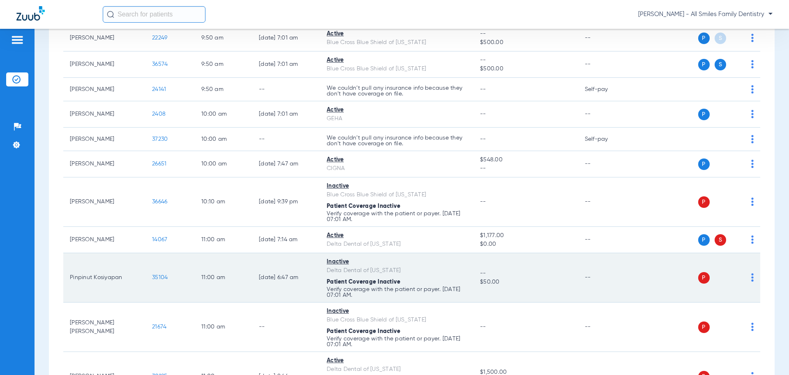
click at [161, 277] on span "35104" at bounding box center [160, 277] width 16 height 6
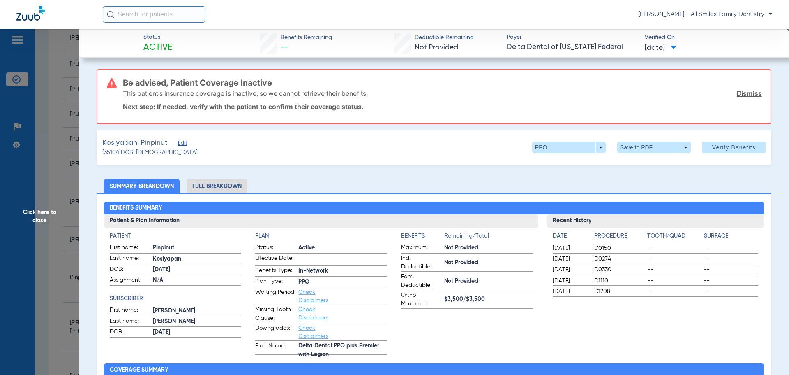
click at [43, 215] on span "Click here to close" at bounding box center [39, 216] width 79 height 375
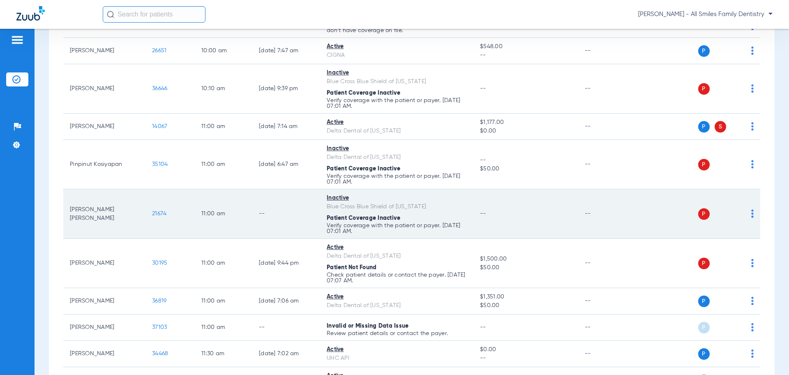
scroll to position [740, 0]
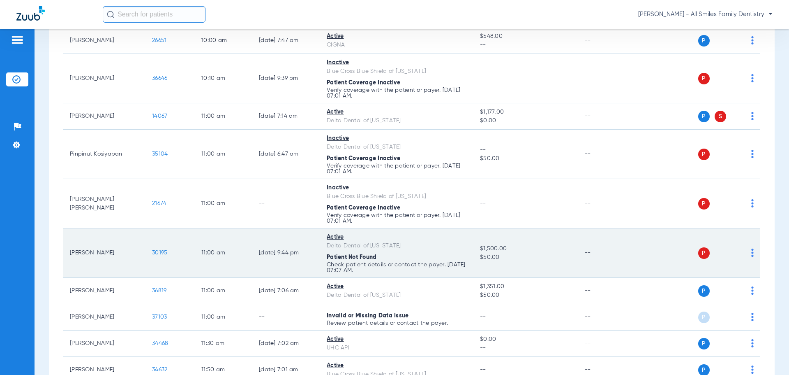
click at [155, 256] on td "30195" at bounding box center [170, 252] width 49 height 49
click at [156, 254] on span "30195" at bounding box center [159, 253] width 15 height 6
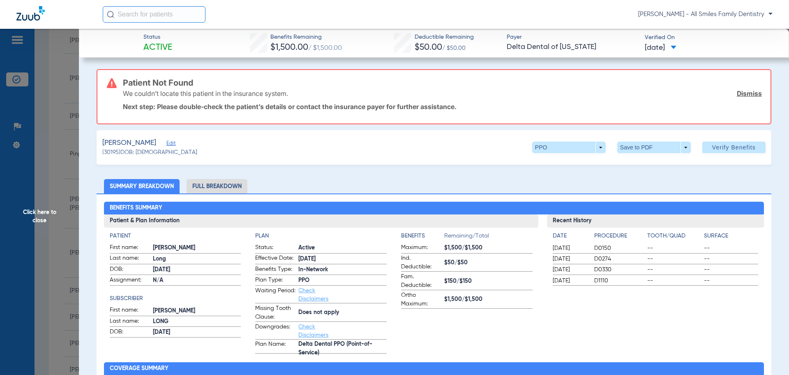
click at [40, 213] on span "Click here to close" at bounding box center [39, 216] width 79 height 375
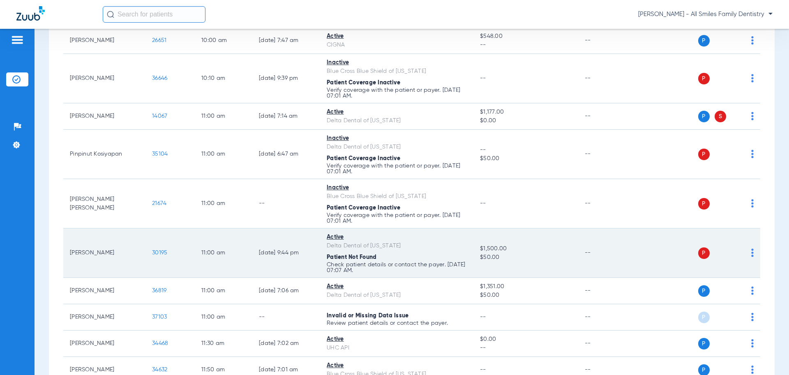
click at [751, 254] on img at bounding box center [752, 252] width 2 height 8
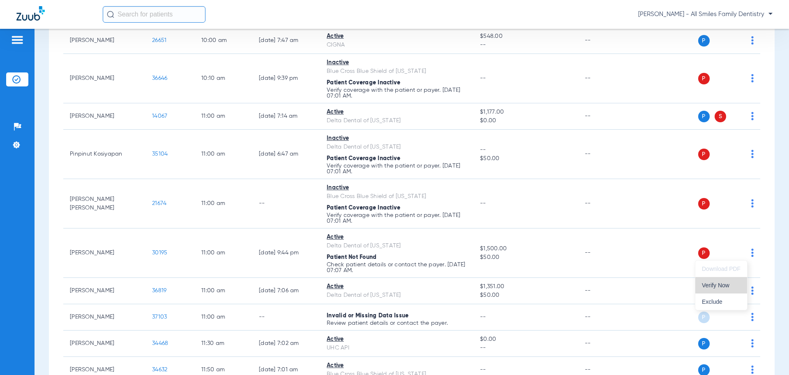
click at [721, 285] on span "Verify Now" at bounding box center [721, 285] width 39 height 6
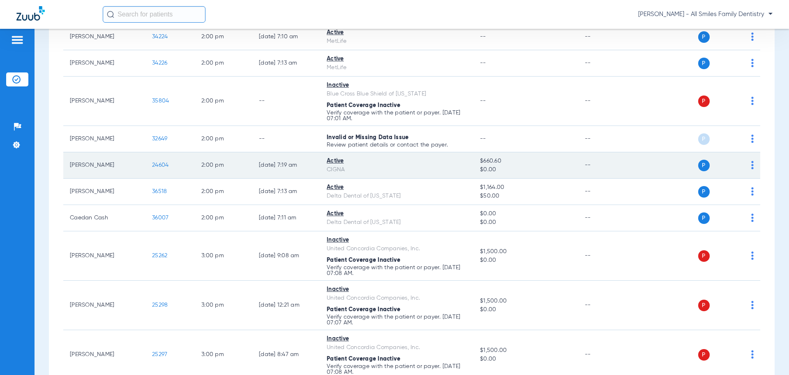
scroll to position [1274, 0]
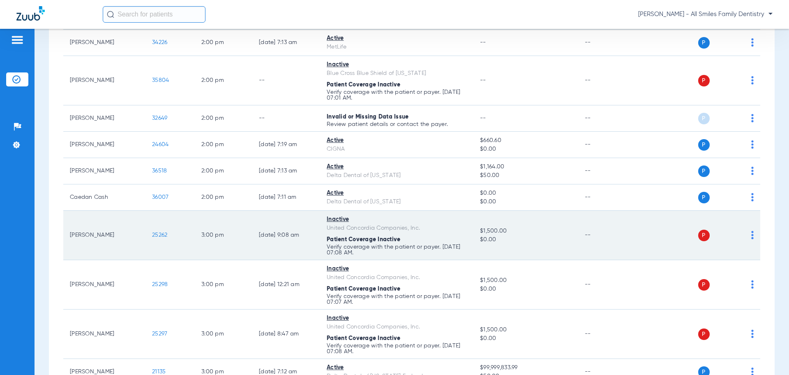
click at [160, 235] on span "25262" at bounding box center [159, 235] width 15 height 6
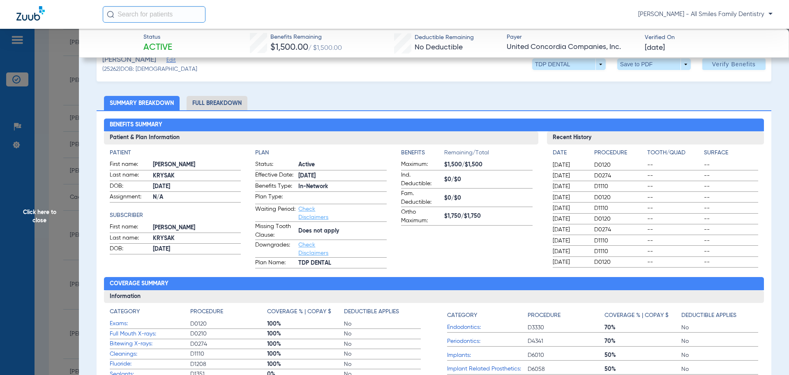
scroll to position [0, 0]
